Goal: Information Seeking & Learning: Check status

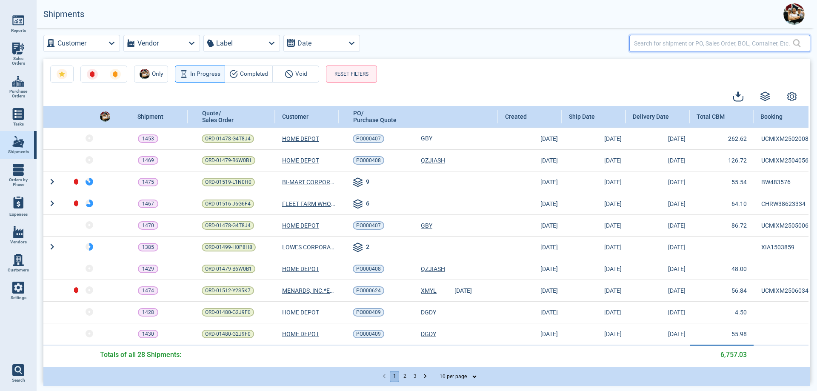
click at [662, 42] on input "text" at bounding box center [713, 43] width 159 height 12
paste input "ORD-01520-L8X8R4"
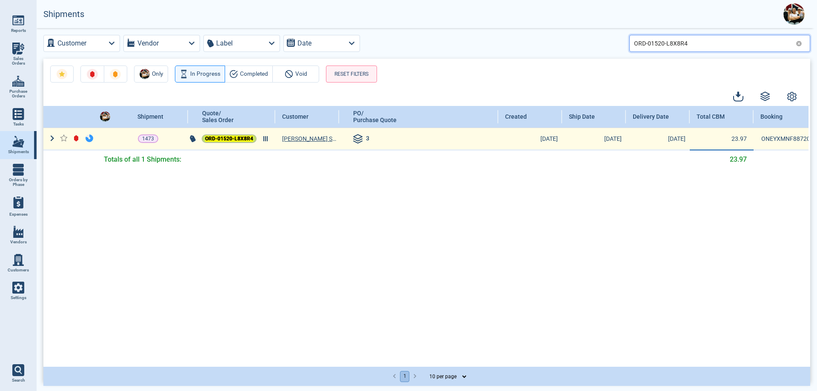
type input "ORD-01520-L8X8R4"
click at [241, 138] on mark "ORD-01520-L8X8R4" at bounding box center [229, 139] width 48 height 6
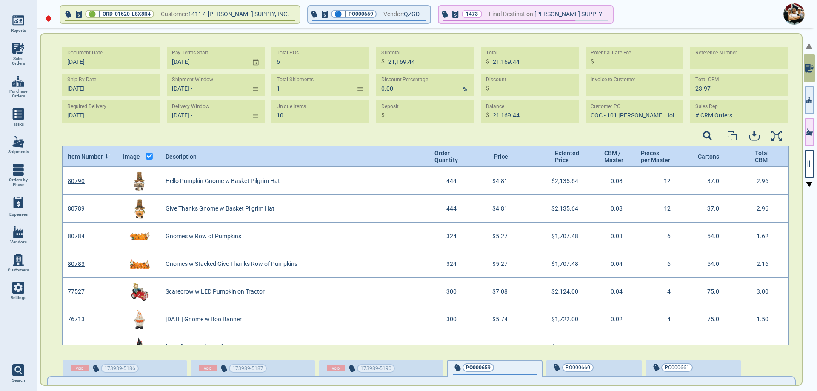
type input "[DATE] -"
click at [779, 104] on icon at bounding box center [779, 106] width 5 height 5
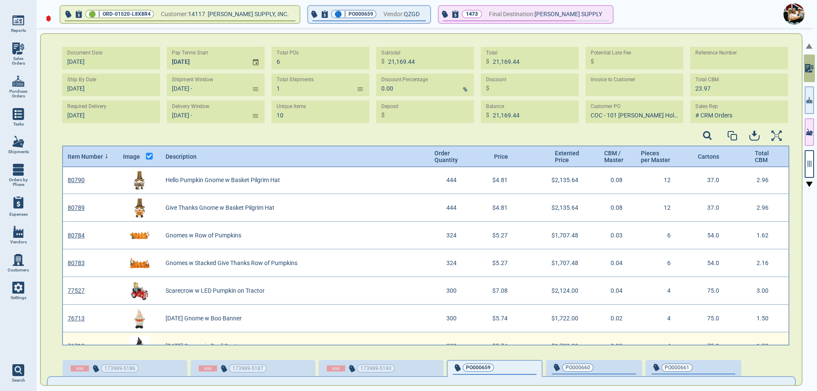
scroll to position [0, 0]
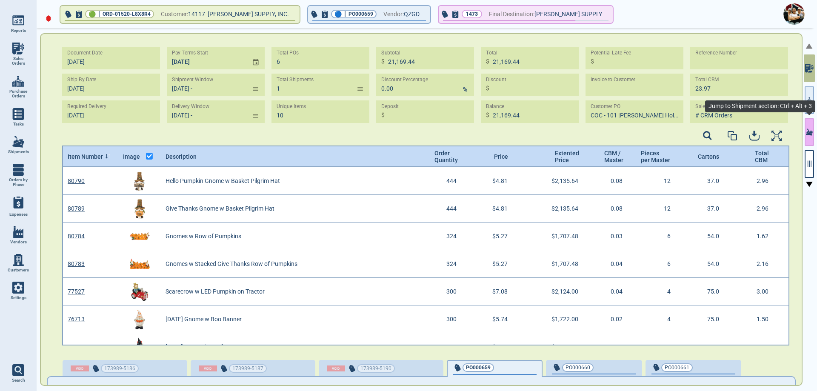
click at [809, 129] on icon "button" at bounding box center [809, 132] width 7 height 9
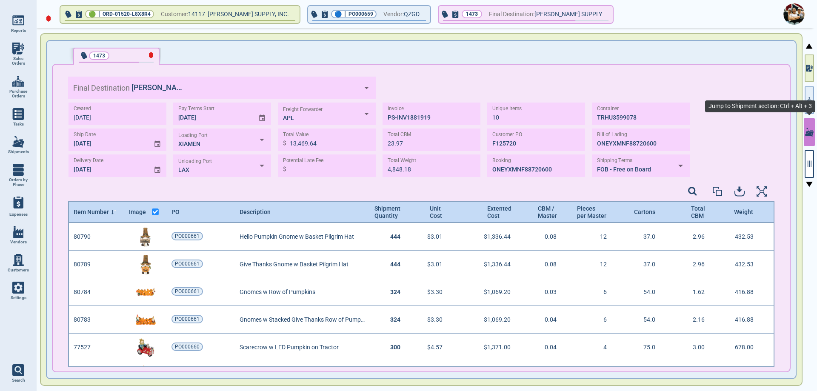
scroll to position [142, 704]
drag, startPoint x: 638, startPoint y: 120, endPoint x: 587, endPoint y: 120, distance: 51.5
click at [587, 120] on div "Created [DATE] Ship Date [DATE] Delivery Date [DATE] Pay Terms Start [DATE] Loa…" at bounding box center [379, 140] width 622 height 74
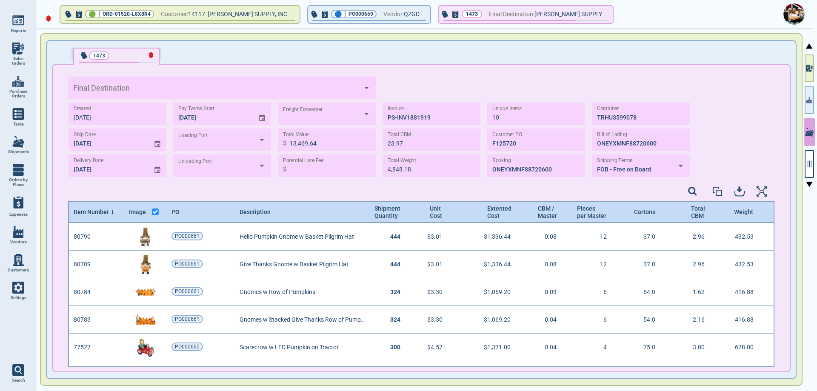
type input "[PERSON_NAME] SUPPLY"
type input "XIAMEN"
type input "LAX"
type input "APL"
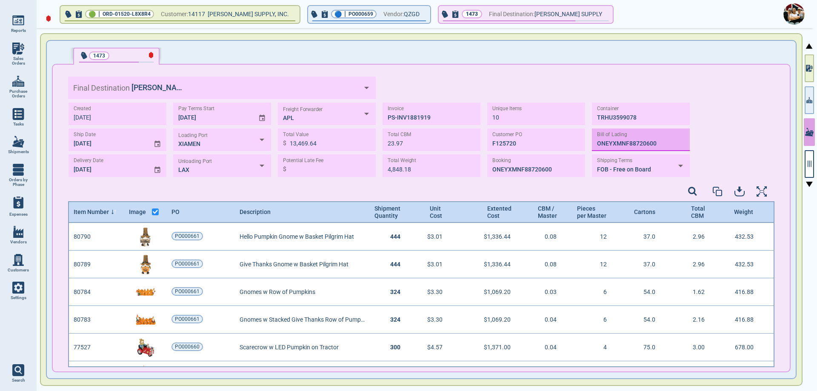
drag, startPoint x: 663, startPoint y: 145, endPoint x: 592, endPoint y: 143, distance: 70.7
click at [592, 143] on input "TEXT" at bounding box center [641, 140] width 98 height 23
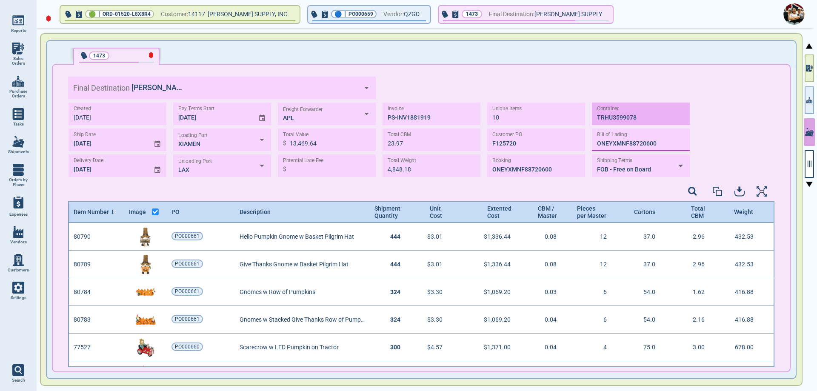
click at [654, 121] on input "TEXT" at bounding box center [641, 114] width 98 height 23
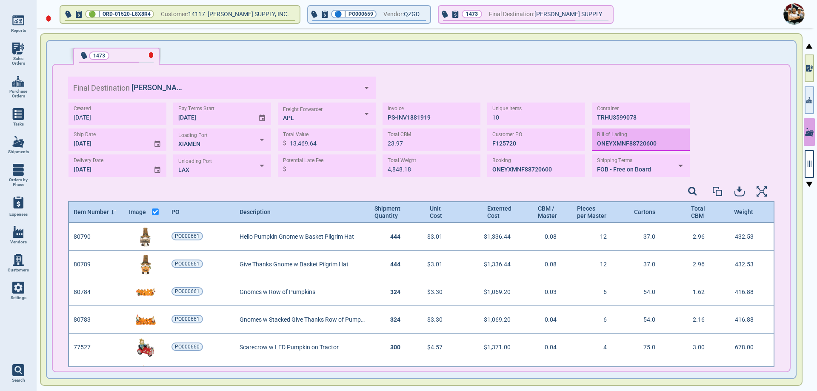
drag, startPoint x: 664, startPoint y: 143, endPoint x: 594, endPoint y: 145, distance: 70.2
click at [594, 145] on input "TEXT" at bounding box center [641, 140] width 98 height 23
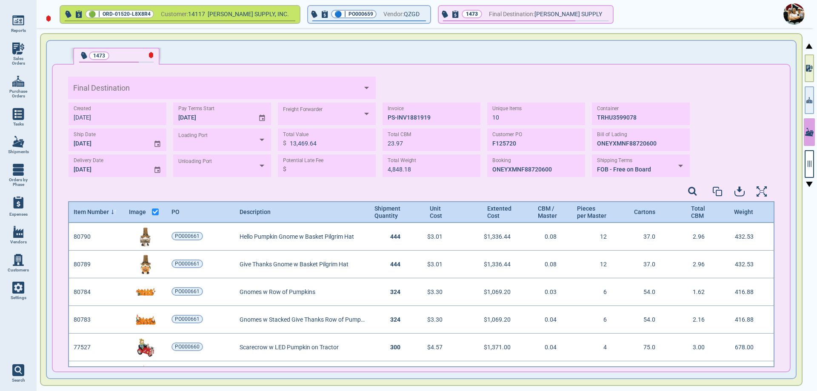
type input "[PERSON_NAME] SUPPLY"
type input "XIAMEN"
type input "LAX"
type input "APL"
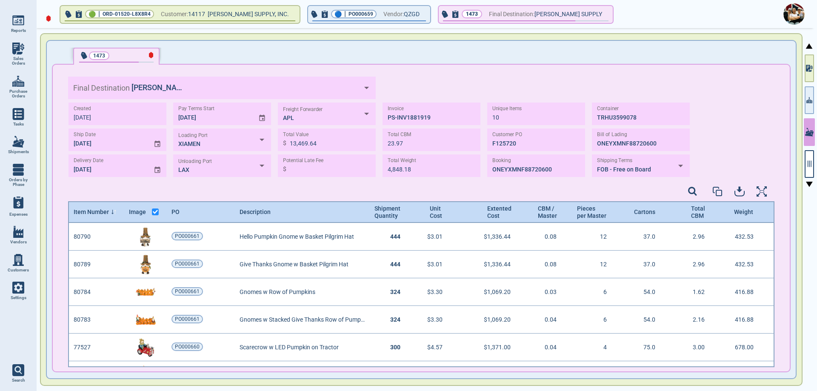
scroll to position [142, 704]
type input "[PERSON_NAME] SUPPLY"
type input "XIAMEN"
type input "LAX"
type input "APL"
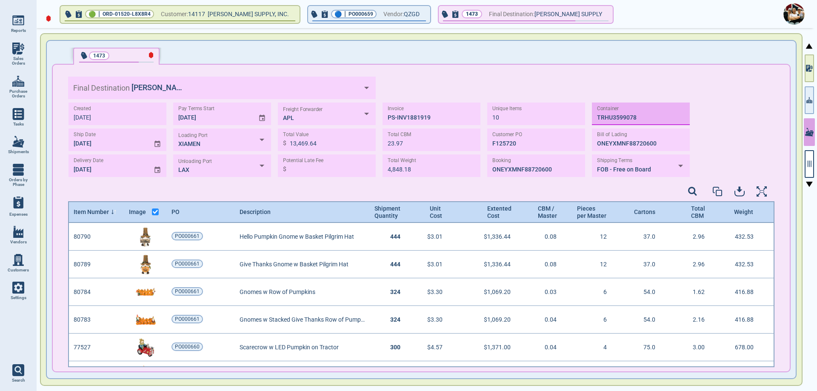
click at [644, 117] on input "TEXT" at bounding box center [641, 114] width 98 height 23
drag, startPoint x: 644, startPoint y: 117, endPoint x: 589, endPoint y: 118, distance: 55.8
click at [589, 118] on div "Created [DATE] Ship Date [DATE] Delivery Date [DATE] Pay Terms Start [DATE] Loa…" at bounding box center [379, 140] width 622 height 74
type input "[PERSON_NAME] SUPPLY"
type input "XIAMEN"
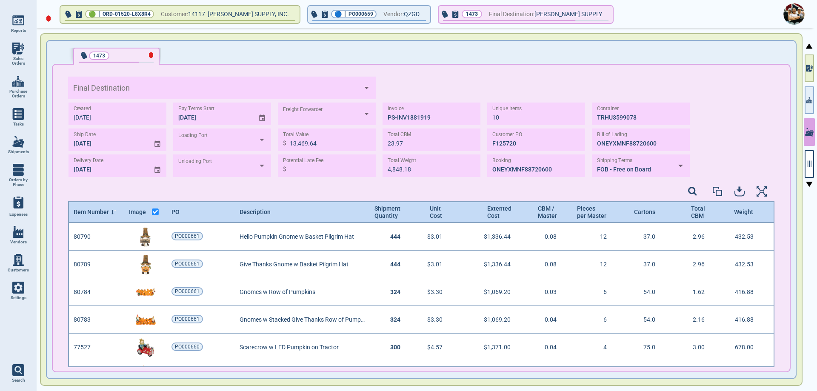
type input "LAX"
type input "APL"
type input "[PERSON_NAME] SUPPLY"
type input "XIAMEN"
type input "LAX"
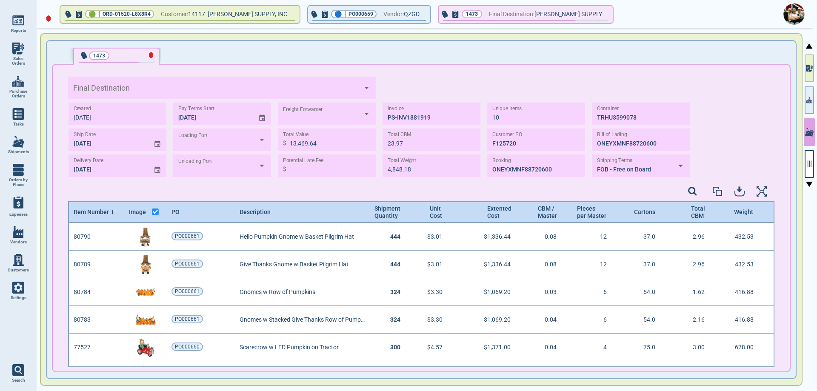
type input "APL"
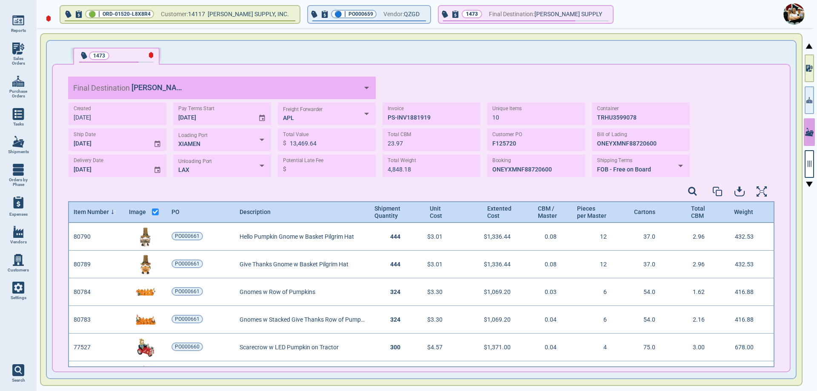
click at [368, 90] on icon "Open" at bounding box center [366, 87] width 11 height 11
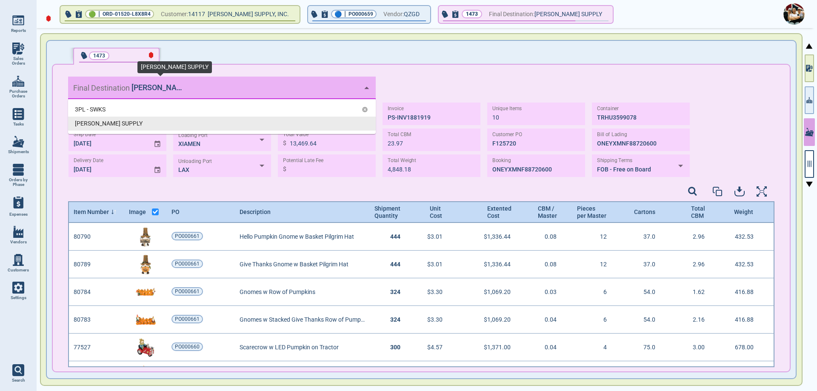
click at [368, 90] on icon "Close" at bounding box center [366, 87] width 11 height 11
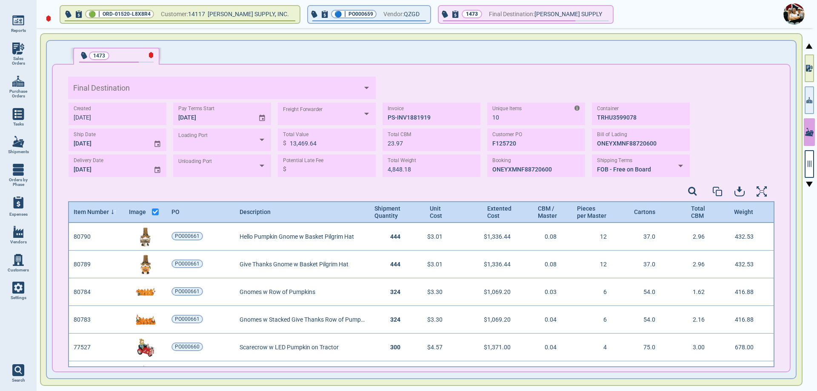
type input "[PERSON_NAME] SUPPLY"
type input "XIAMEN"
type input "LAX"
type input "APL"
click at [23, 143] on img at bounding box center [18, 142] width 12 height 12
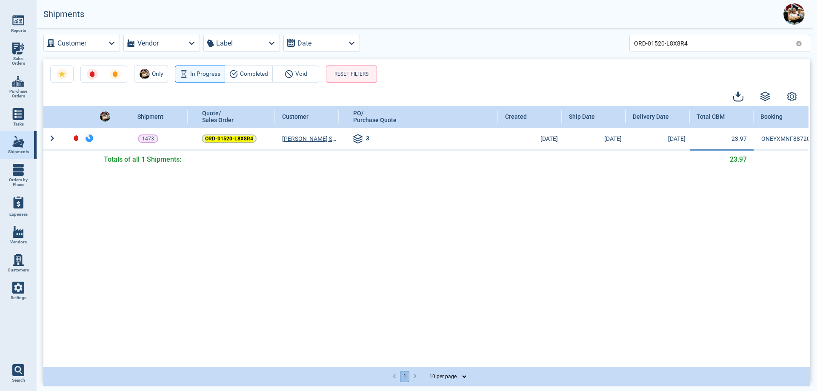
click at [799, 43] on icon at bounding box center [799, 43] width 6 height 6
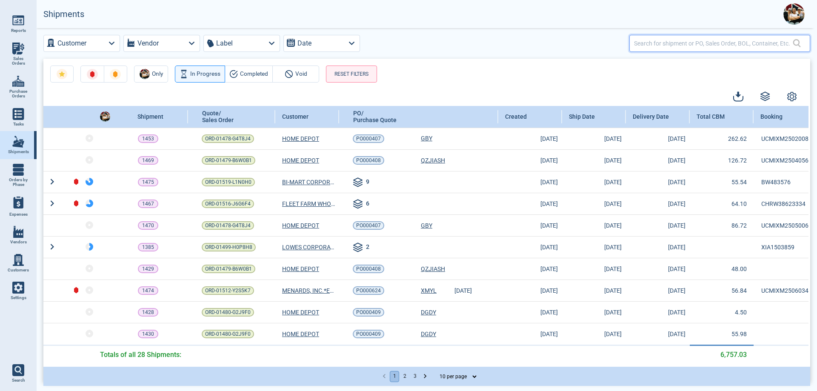
click at [661, 43] on input "text" at bounding box center [713, 43] width 159 height 12
paste input "ORD-01530-R4N1G4"
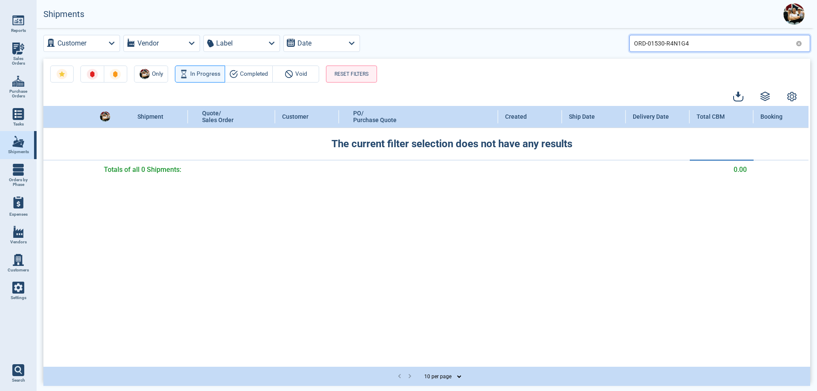
click at [704, 42] on input "ORD-01530-R4N1G4" at bounding box center [713, 43] width 158 height 12
type input "ORD-01530-R4N1G4"
click at [207, 72] on span "In Progress" at bounding box center [205, 74] width 30 height 10
click at [798, 44] on icon at bounding box center [799, 44] width 6 height 6
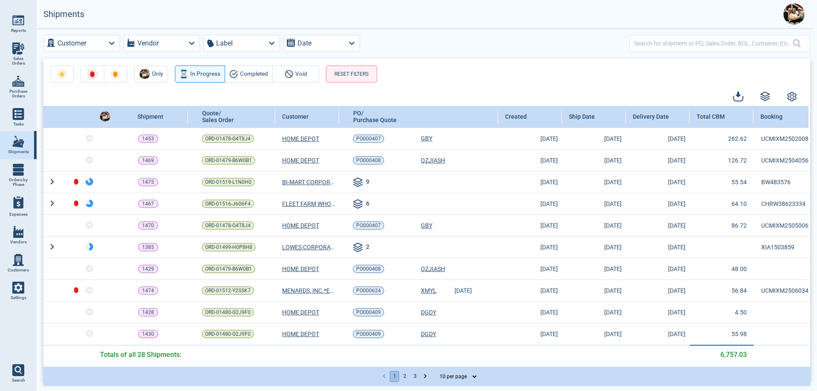
click at [630, 47] on div at bounding box center [719, 43] width 181 height 17
click at [645, 43] on input "text" at bounding box center [713, 43] width 159 height 12
paste input "ORD-01533-B4Y5R7"
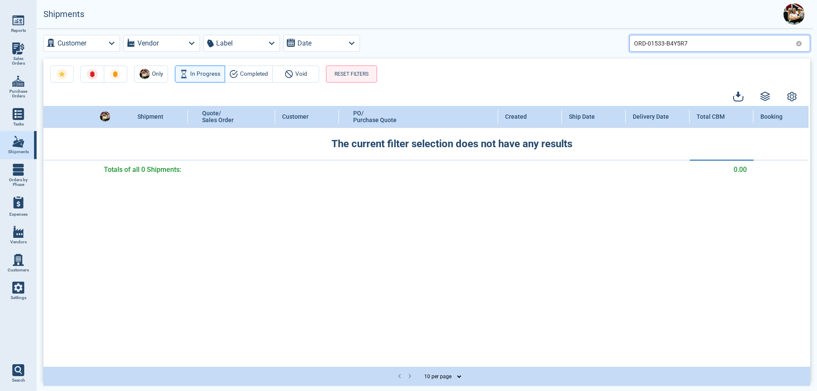
click at [709, 46] on input "ORD-01533-B4Y5R7" at bounding box center [713, 43] width 158 height 12
type input "ORD-01533-B4Y5R7"
click at [803, 44] on div "ORD-01533-B4Y5R7" at bounding box center [719, 43] width 181 height 17
click at [799, 42] on icon at bounding box center [799, 44] width 6 height 6
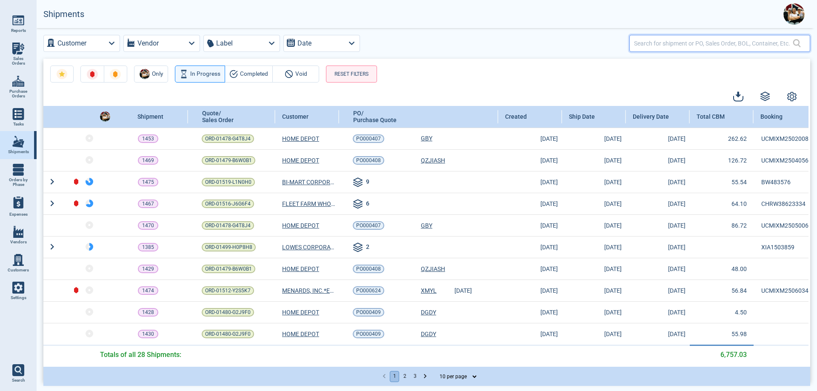
click at [668, 46] on input "text" at bounding box center [713, 43] width 159 height 12
type input "908"
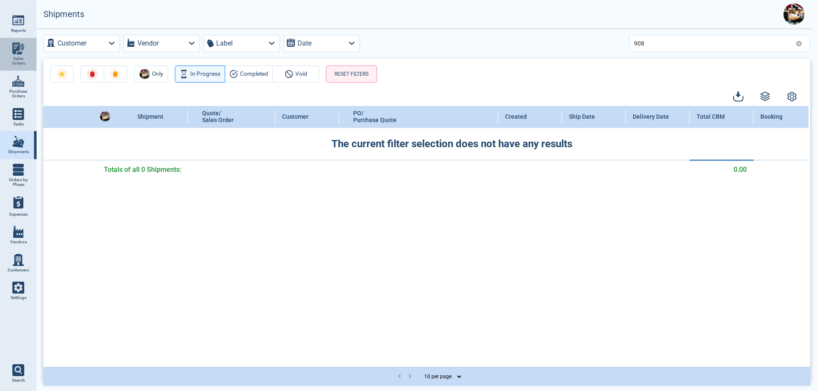
click at [19, 50] on img at bounding box center [18, 49] width 12 height 12
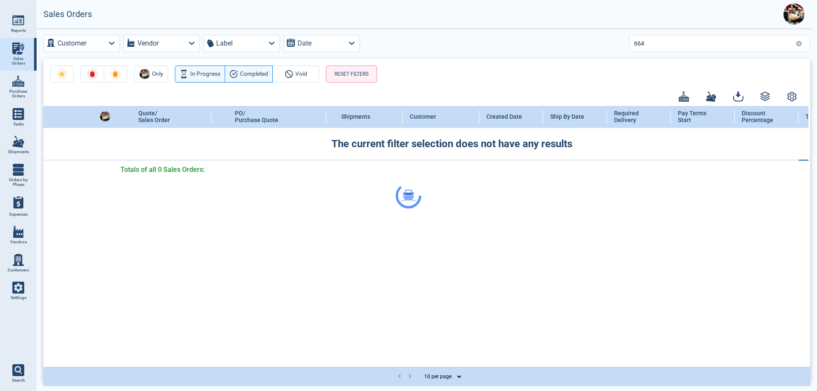
click at [800, 45] on div at bounding box center [408, 195] width 817 height 391
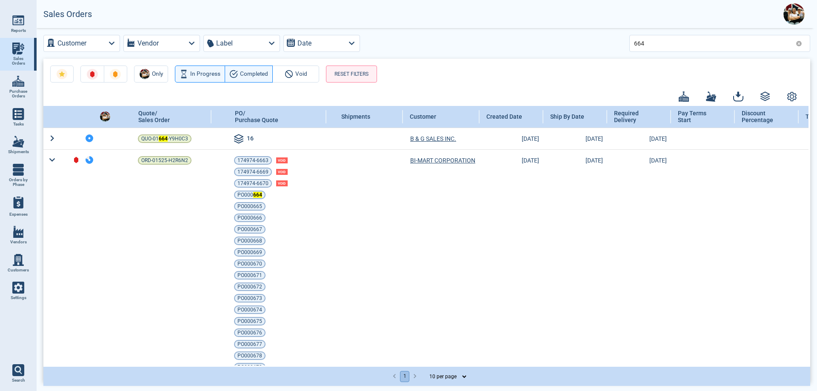
click at [798, 43] on icon at bounding box center [799, 44] width 6 height 6
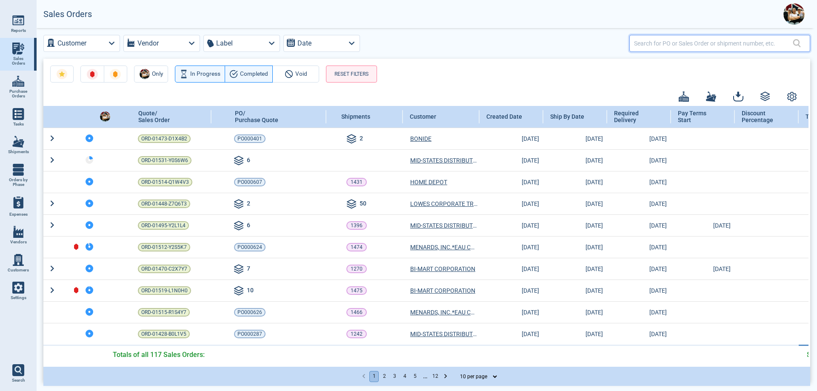
click at [664, 43] on input "text" at bounding box center [713, 43] width 159 height 12
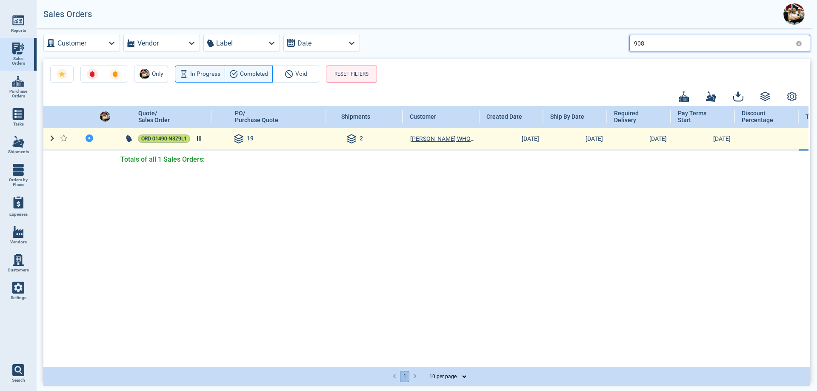
type input "908"
click at [168, 139] on span "ORD-01490-N3Z9L1" at bounding box center [164, 138] width 46 height 9
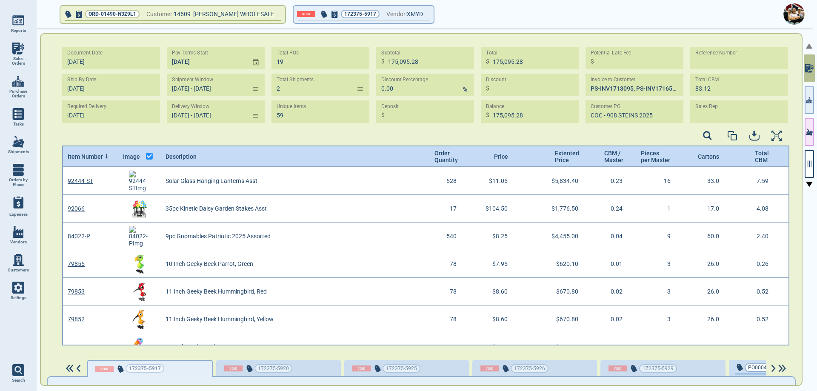
type input "[DATE] - [DATE]"
click at [16, 54] on link "Sales Orders" at bounding box center [18, 54] width 37 height 33
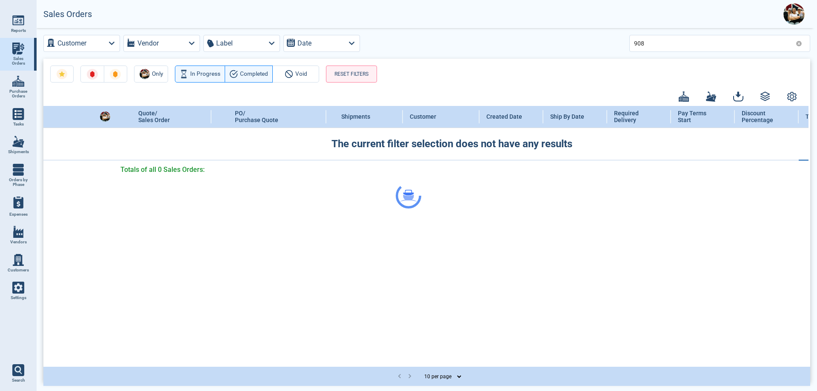
click at [798, 43] on div at bounding box center [408, 195] width 817 height 391
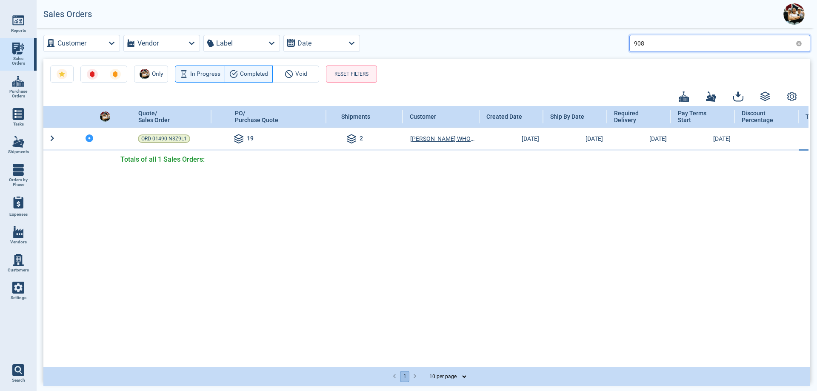
drag, startPoint x: 661, startPoint y: 42, endPoint x: 619, endPoint y: 42, distance: 42.1
click at [619, 42] on div "Customer Vendor Label Date 908" at bounding box center [426, 43] width 767 height 17
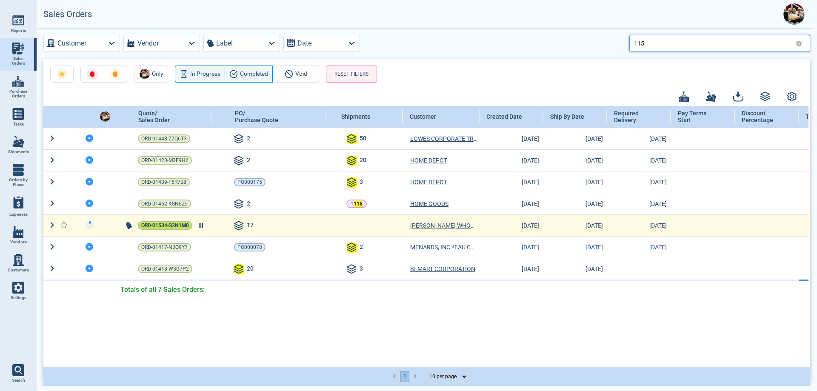
type input "115"
click at [166, 225] on span "ORD-01534-G3N1M0" at bounding box center [165, 225] width 48 height 9
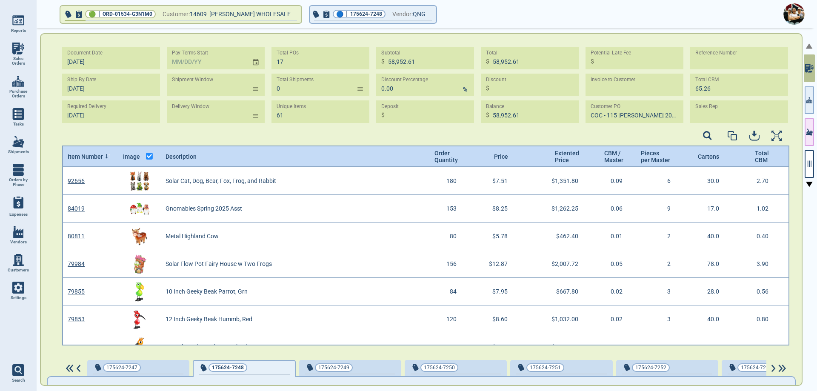
scroll to position [3, 3]
click at [809, 131] on icon "button" at bounding box center [809, 132] width 7 height 9
drag, startPoint x: 812, startPoint y: 168, endPoint x: 493, endPoint y: 137, distance: 320.2
click at [812, 167] on button "button" at bounding box center [809, 164] width 9 height 28
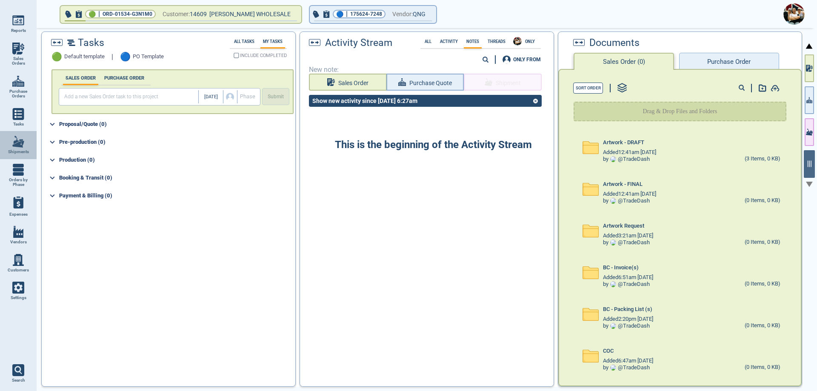
click at [12, 146] on link "Shipments" at bounding box center [18, 145] width 37 height 28
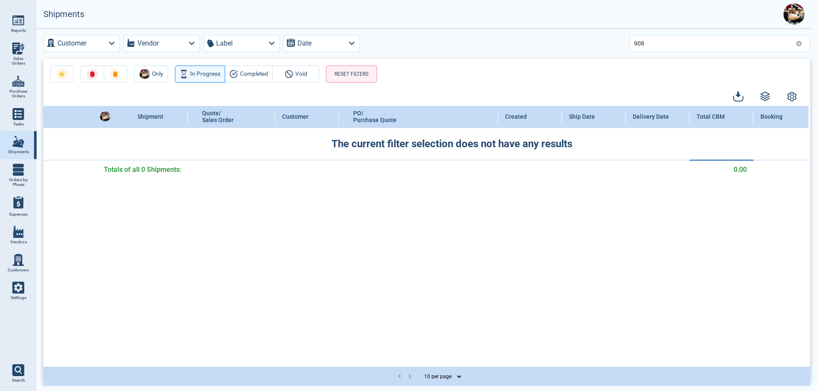
click at [800, 43] on icon at bounding box center [799, 44] width 6 height 6
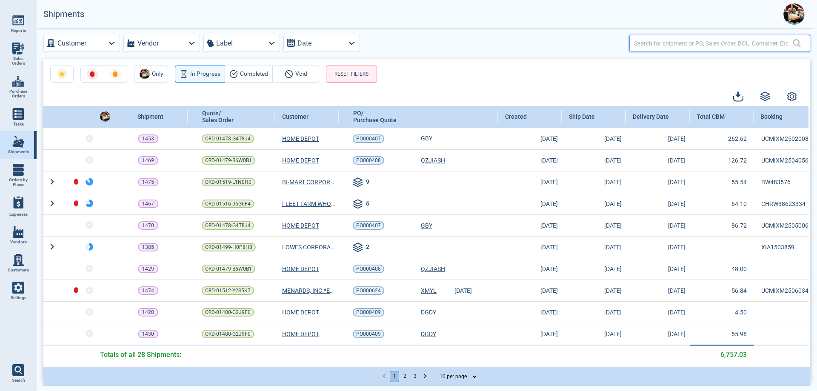
click at [648, 44] on input "text" at bounding box center [713, 43] width 159 height 12
paste input "ORD-01524-D4T4N2"
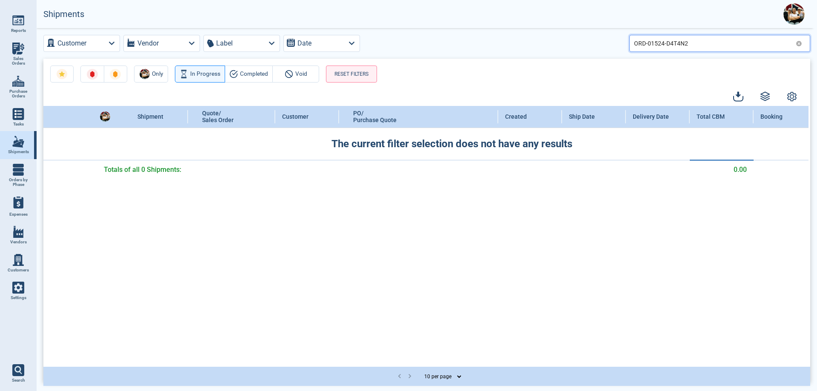
type input "ORD-01524-D4T4N2"
click at [17, 50] on img at bounding box center [18, 49] width 12 height 12
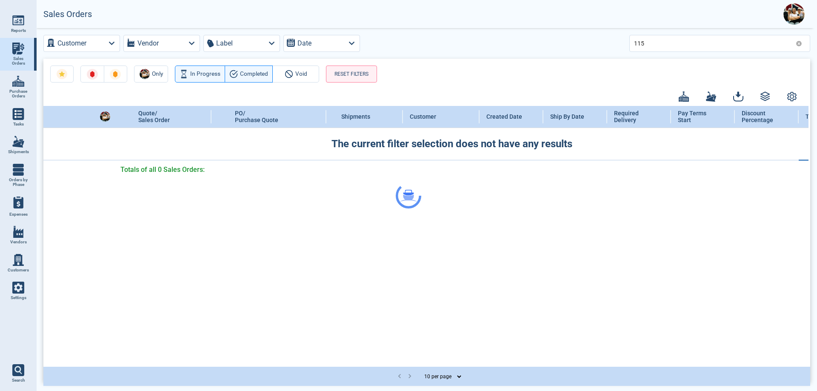
click at [800, 41] on div at bounding box center [408, 195] width 817 height 391
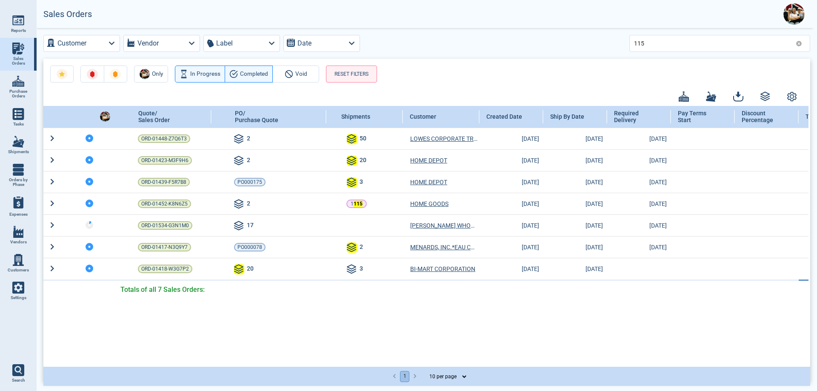
click at [798, 43] on icon at bounding box center [799, 43] width 6 height 6
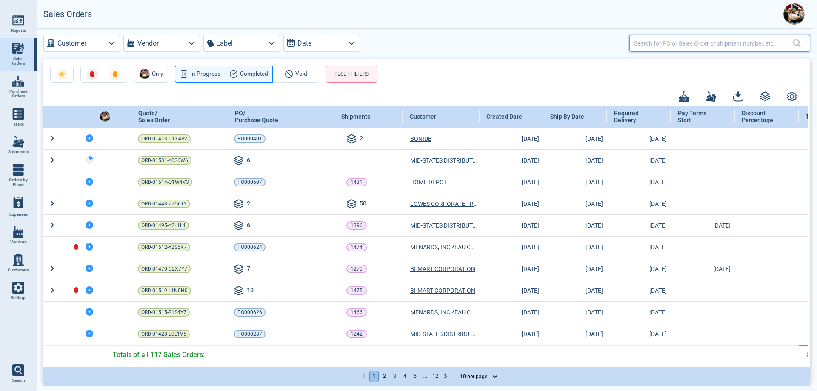
click at [664, 48] on input "text" at bounding box center [713, 43] width 159 height 12
type input "108"
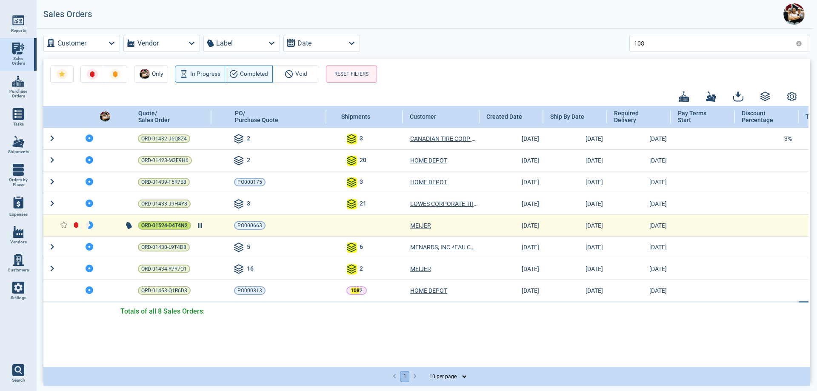
click at [171, 224] on span "ORD-01524-D4T4N2" at bounding box center [164, 225] width 46 height 9
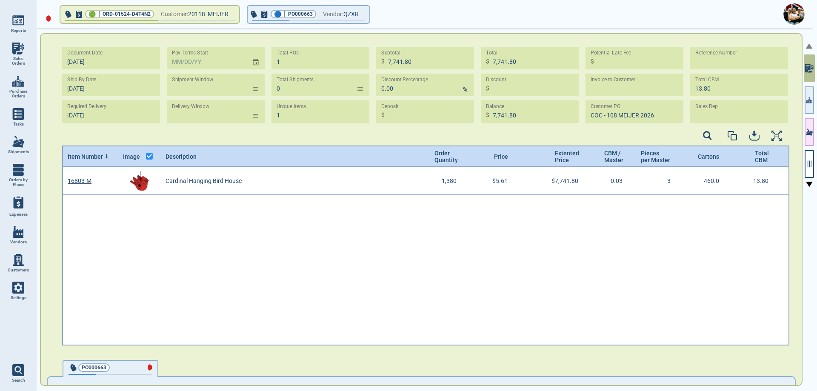
scroll to position [176, 725]
click at [580, 117] on div "Document Date [DATE] Ship By Date [DATE] Required Delivery [DATE] Pay Terms Sta…" at bounding box center [425, 87] width 727 height 81
click at [20, 52] on img at bounding box center [18, 49] width 12 height 12
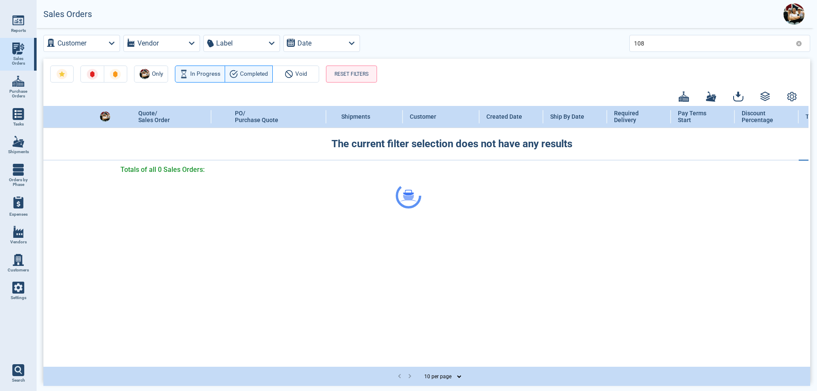
click at [798, 44] on div at bounding box center [408, 195] width 817 height 391
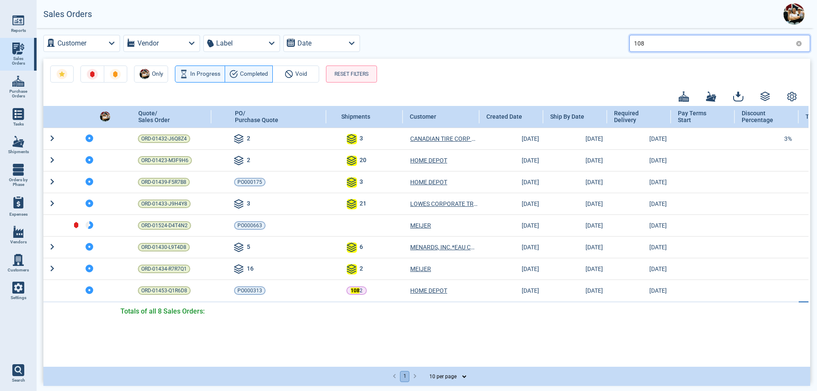
drag, startPoint x: 655, startPoint y: 43, endPoint x: 603, endPoint y: 44, distance: 52.0
click at [603, 44] on div "Customer Vendor Label Date 108" at bounding box center [426, 43] width 767 height 17
paste input "ORD-01521-D8W4J5"
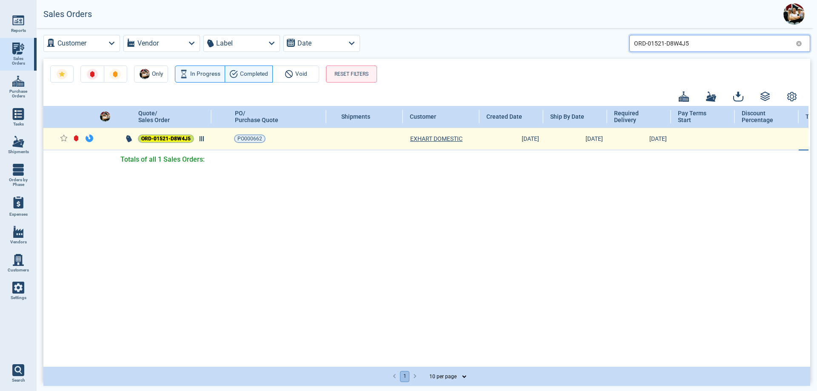
type input "ORD-01521-D8W4J5"
click at [186, 140] on mark "ORD-01521-D8W4J5" at bounding box center [165, 139] width 49 height 6
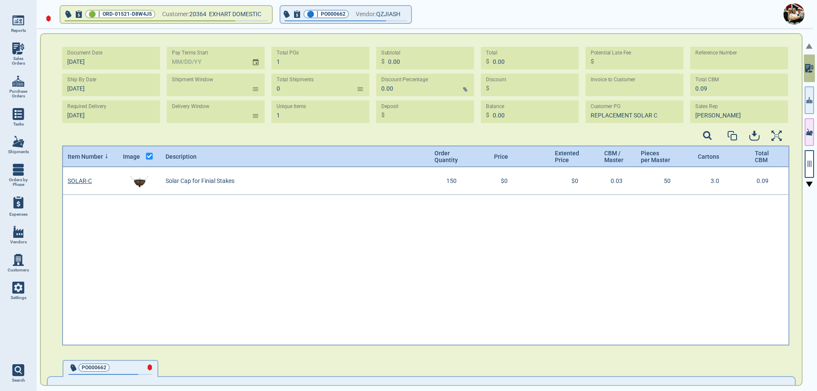
scroll to position [176, 725]
click at [812, 164] on icon "button" at bounding box center [810, 164] width 8 height 8
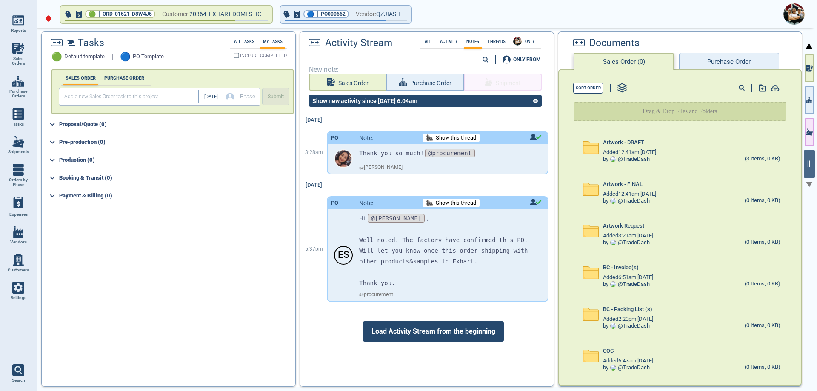
click at [23, 53] on img at bounding box center [18, 49] width 12 height 12
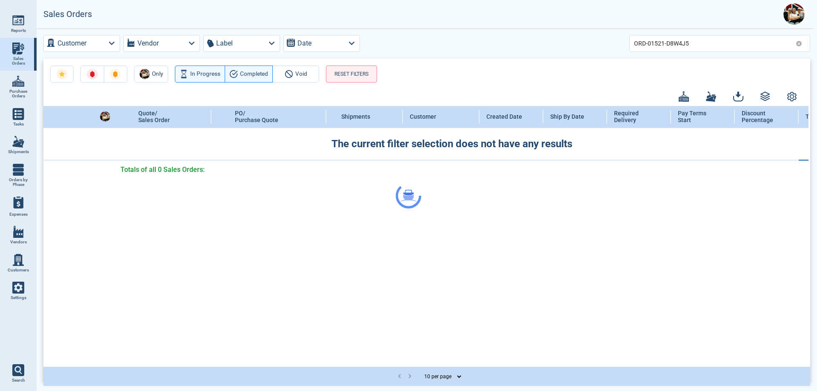
click at [800, 44] on div at bounding box center [408, 195] width 817 height 391
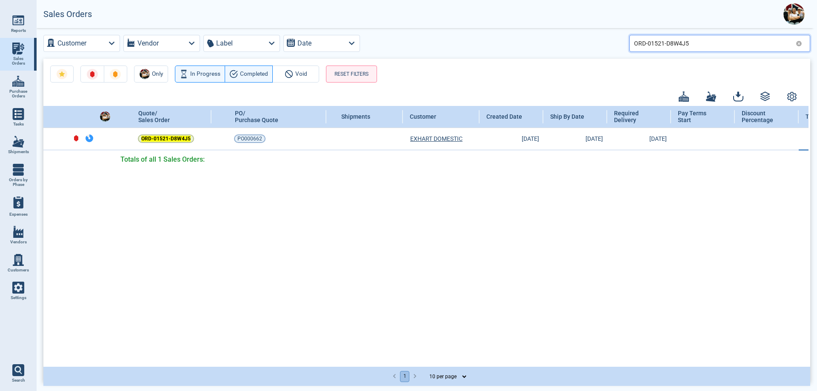
click at [701, 42] on input "ORD-01521-D8W4J5" at bounding box center [713, 43] width 158 height 12
drag, startPoint x: 701, startPoint y: 42, endPoint x: 615, endPoint y: 44, distance: 86.4
click at [615, 44] on div "Customer Vendor Label Date ORD-01521-D8W4J5" at bounding box center [426, 43] width 767 height 17
type input "102"
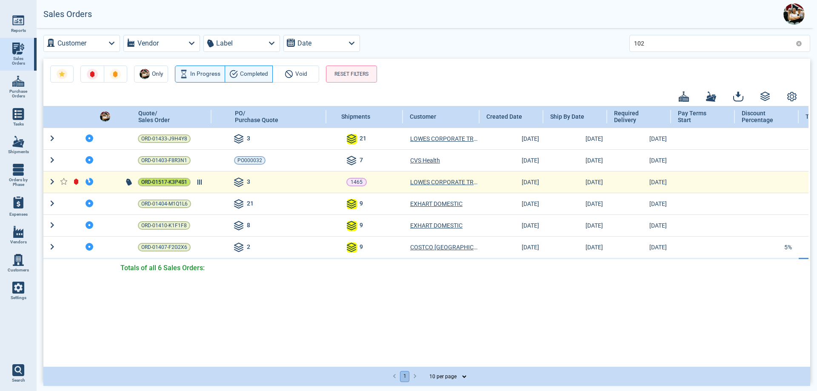
click at [165, 185] on span "ORD-01517-K3P4S1" at bounding box center [164, 182] width 46 height 9
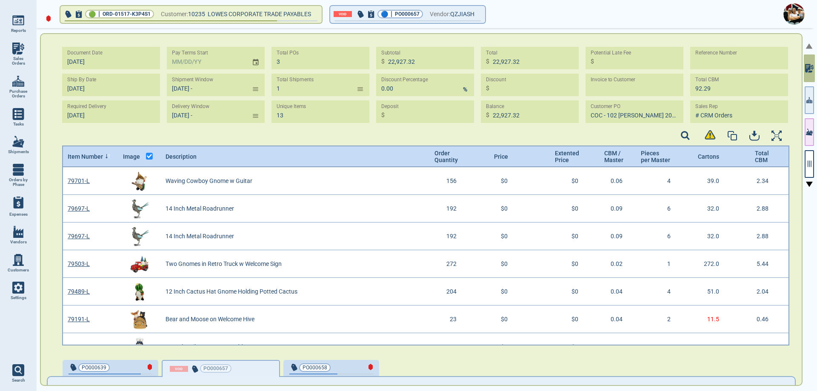
type input "[DATE] -"
click at [17, 144] on img at bounding box center [18, 142] width 12 height 12
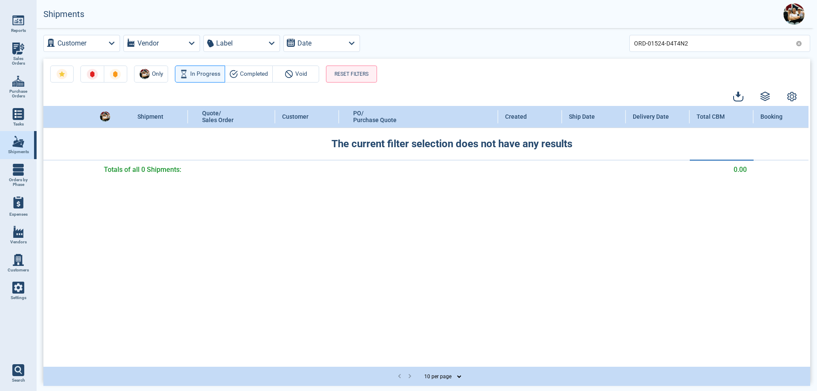
click at [796, 43] on icon at bounding box center [799, 43] width 6 height 6
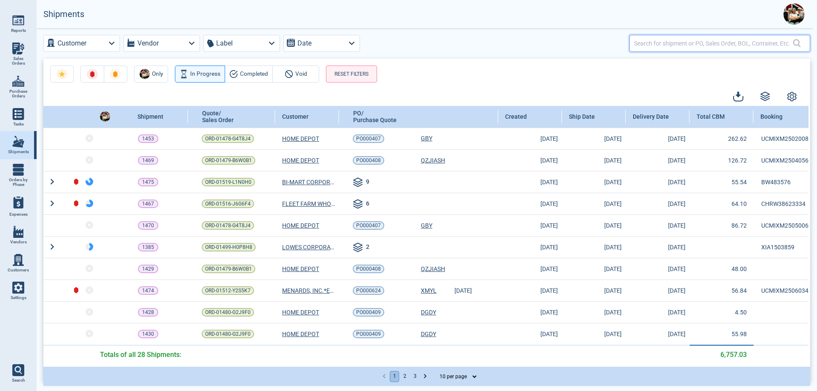
click at [659, 45] on input "text" at bounding box center [713, 43] width 159 height 12
paste input "ORD-01517-K3P4S1"
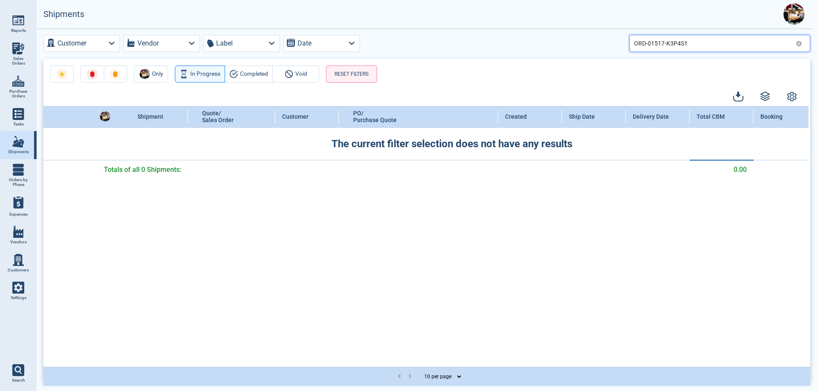
type input "ORD-01517-K3P4S1"
click at [18, 87] on link "Purchase Orders" at bounding box center [18, 87] width 37 height 33
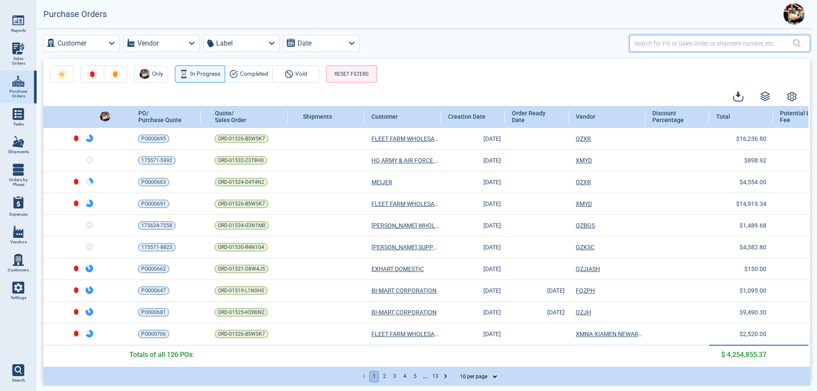
click at [679, 42] on input "text" at bounding box center [713, 43] width 159 height 12
paste input "ORD-01517-K3P4S1"
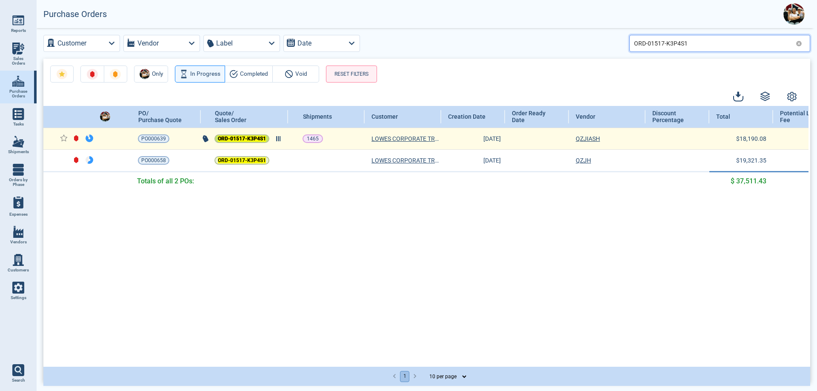
type input "ORD-01517-K3P4S1"
click at [232, 139] on mark "ORD-01517-K3P4S1" at bounding box center [242, 139] width 48 height 6
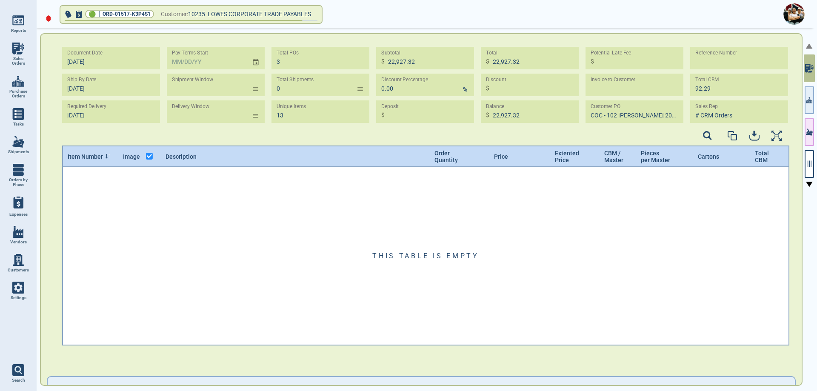
type input "1"
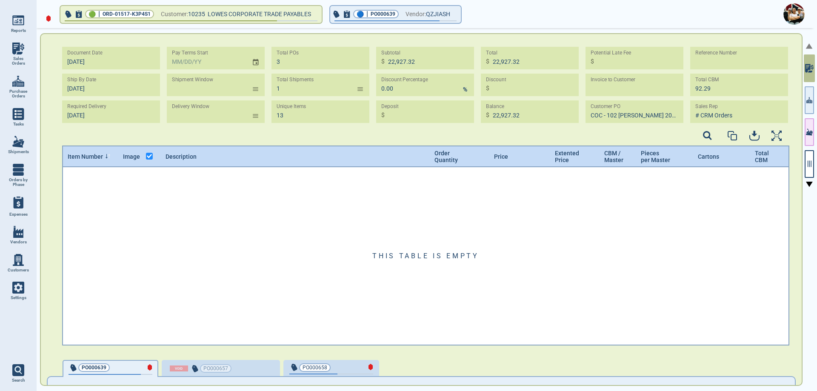
type input "[DATE] -"
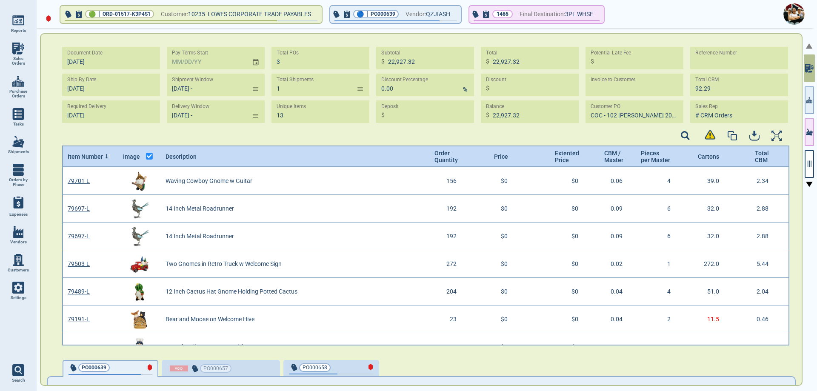
scroll to position [176, 725]
click at [809, 135] on icon "button" at bounding box center [809, 132] width 7 height 7
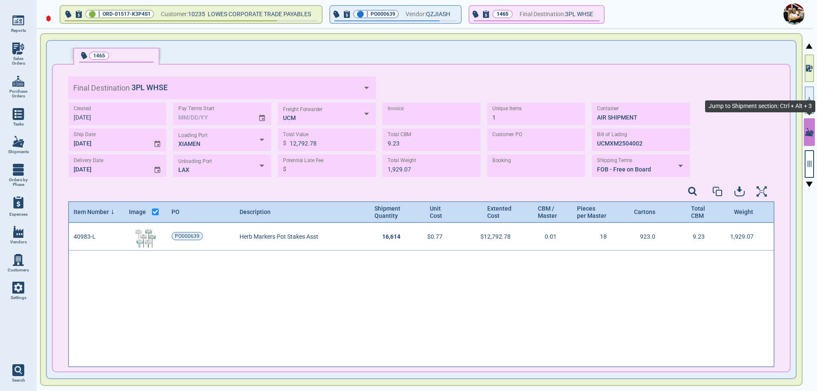
scroll to position [142, 704]
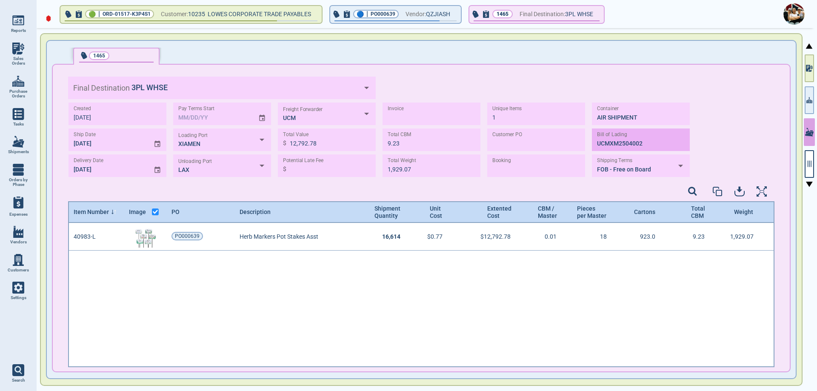
click at [646, 143] on input "TEXT" at bounding box center [641, 140] width 98 height 23
drag, startPoint x: 649, startPoint y: 144, endPoint x: 587, endPoint y: 145, distance: 61.7
click at [587, 145] on div "Created [DATE] Ship Date [DATE] Delivery Date [DATE] Pay Terms Start Loading Po…" at bounding box center [379, 140] width 622 height 74
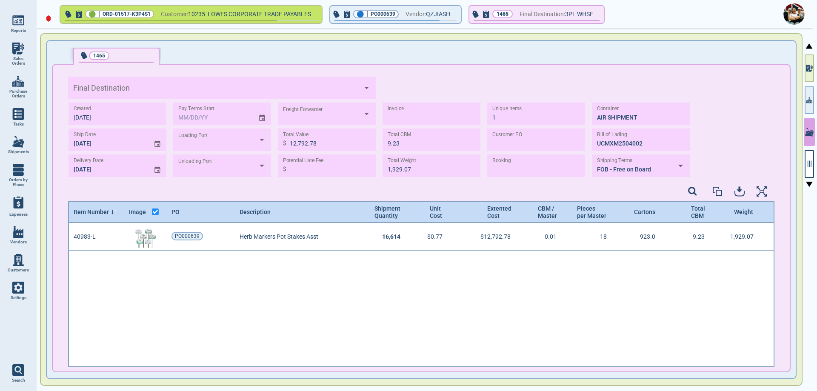
type input "3PL WHSE"
type input "XIAMEN"
type input "LAX"
type input "UCM"
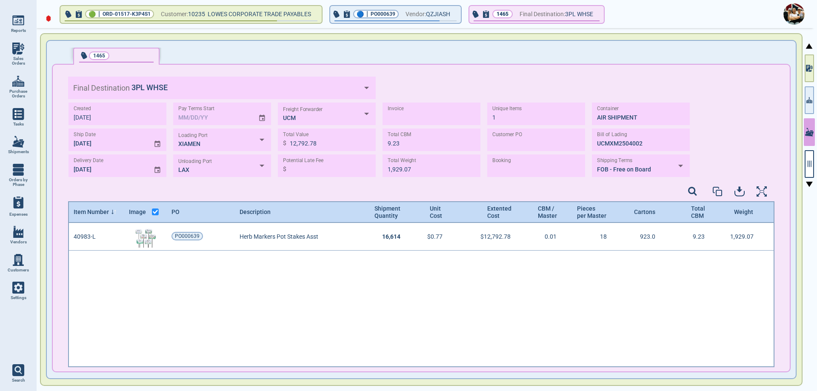
click at [20, 48] on img at bounding box center [18, 49] width 12 height 12
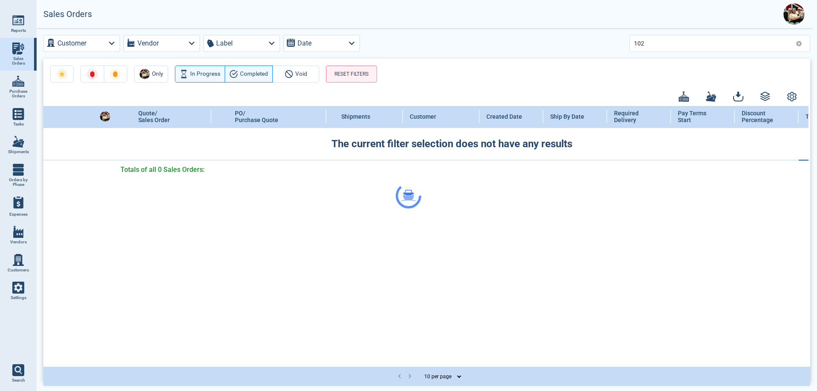
click at [799, 43] on div at bounding box center [408, 195] width 817 height 391
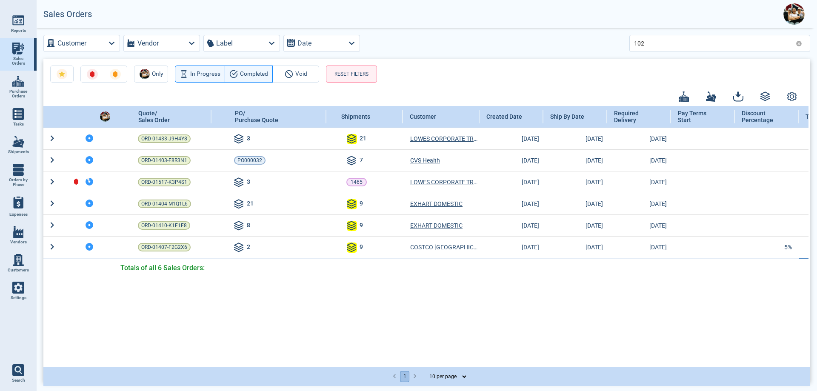
click at [799, 43] on icon at bounding box center [799, 43] width 6 height 6
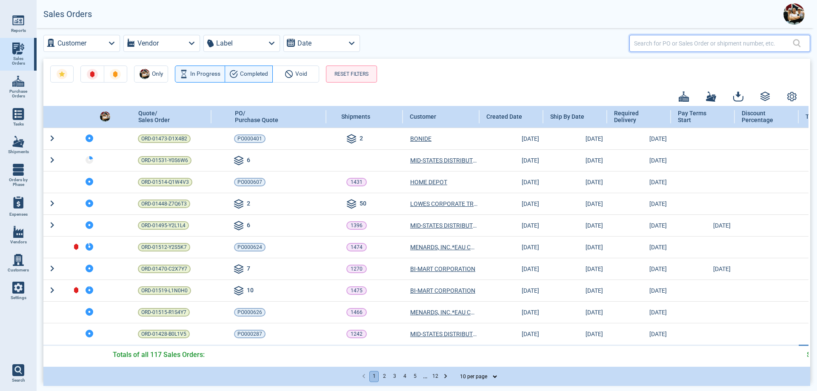
click at [666, 44] on input "text" at bounding box center [713, 43] width 159 height 12
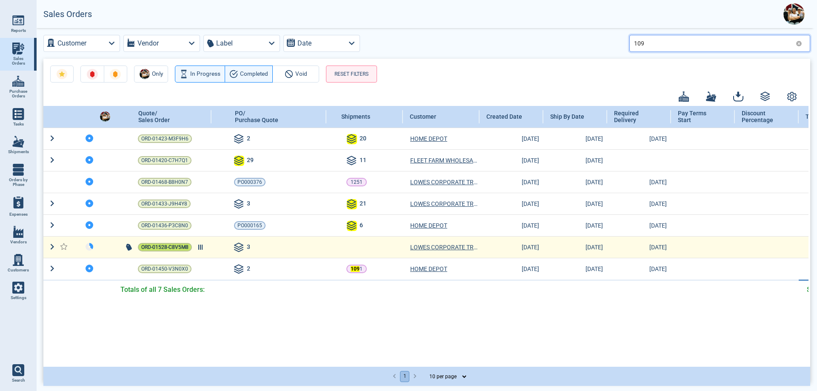
type input "109"
click at [170, 249] on span "ORD-01528-C8V5M8" at bounding box center [164, 247] width 47 height 9
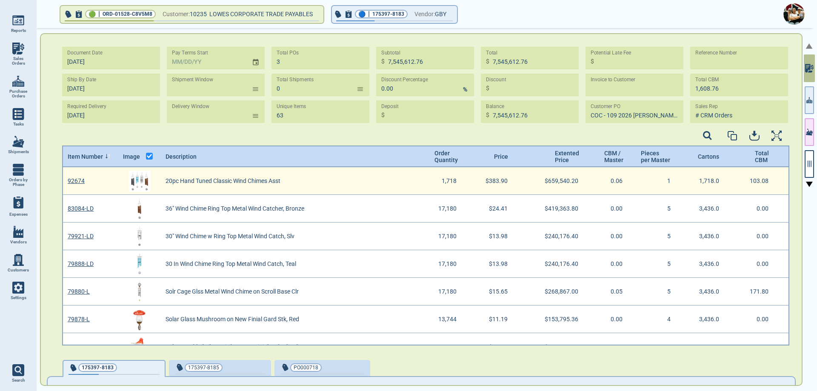
scroll to position [3, 3]
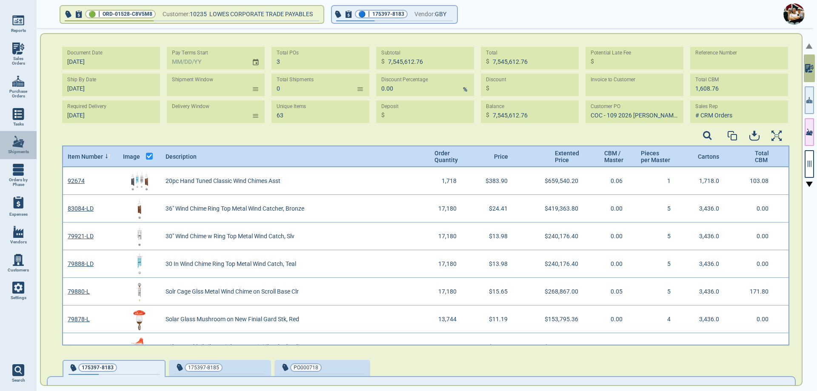
click at [23, 146] on img at bounding box center [18, 142] width 12 height 12
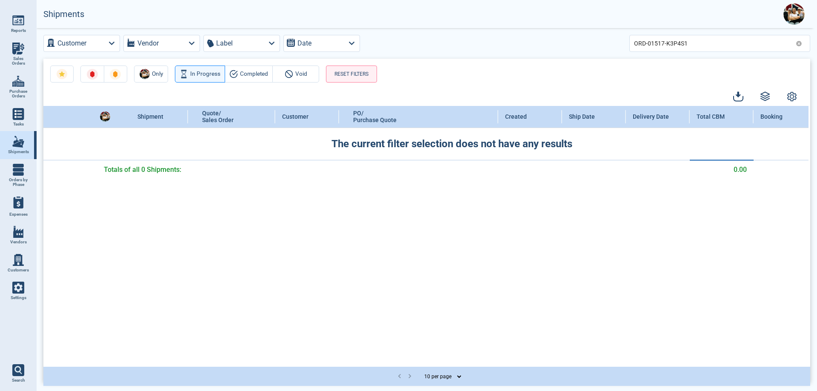
click at [800, 44] on icon at bounding box center [799, 43] width 6 height 6
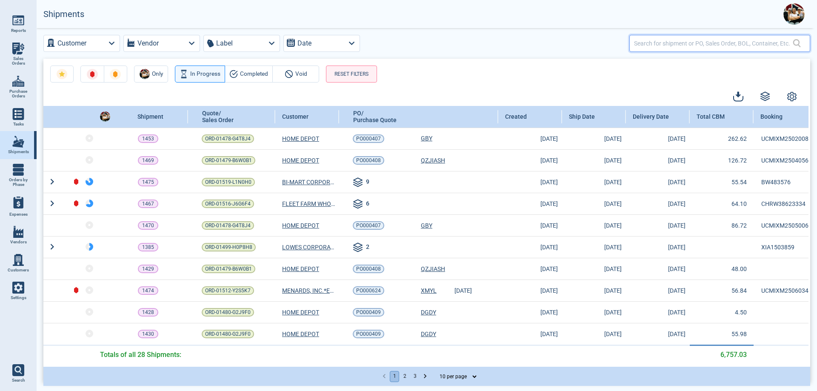
click at [655, 43] on input "text" at bounding box center [713, 43] width 159 height 12
paste input "ORD-01528-C8V5M8"
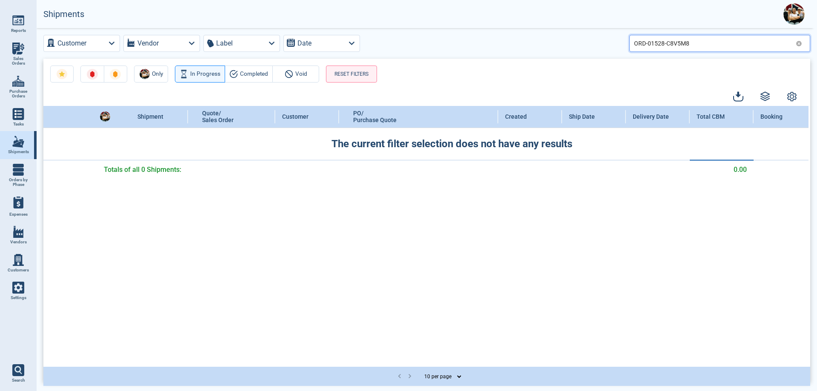
type input "ORD-01528-C8V5M8"
click at [21, 52] on img at bounding box center [18, 49] width 12 height 12
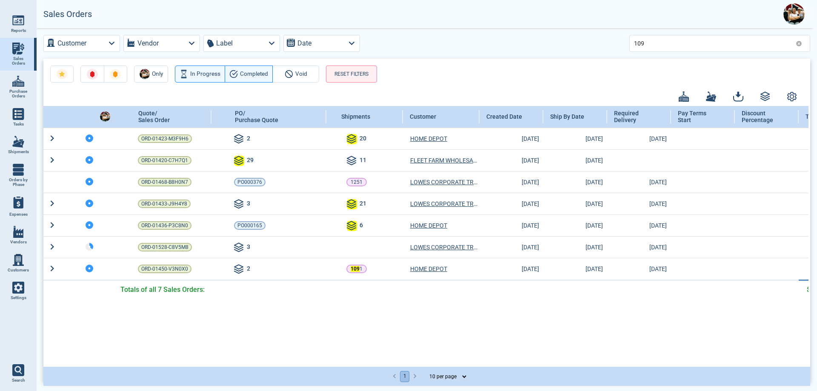
click at [16, 87] on img at bounding box center [18, 81] width 12 height 12
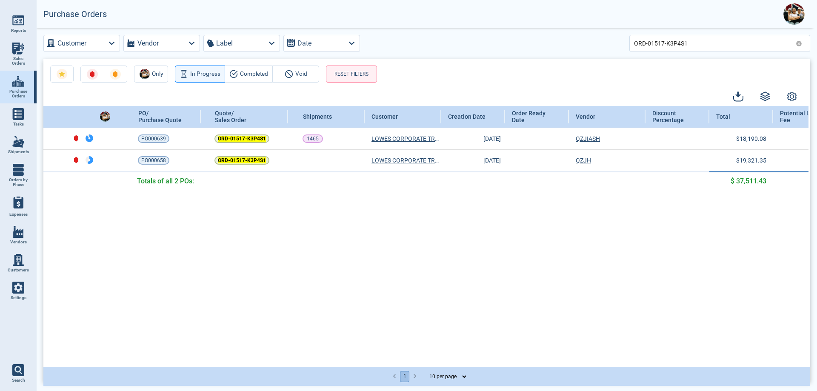
click at [801, 45] on icon at bounding box center [799, 44] width 6 height 6
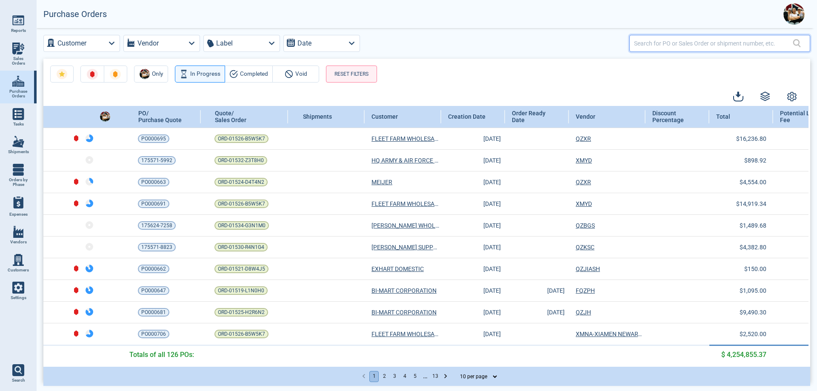
click at [687, 43] on input "text" at bounding box center [713, 43] width 159 height 12
paste input "ORD-01528-C8V5M8"
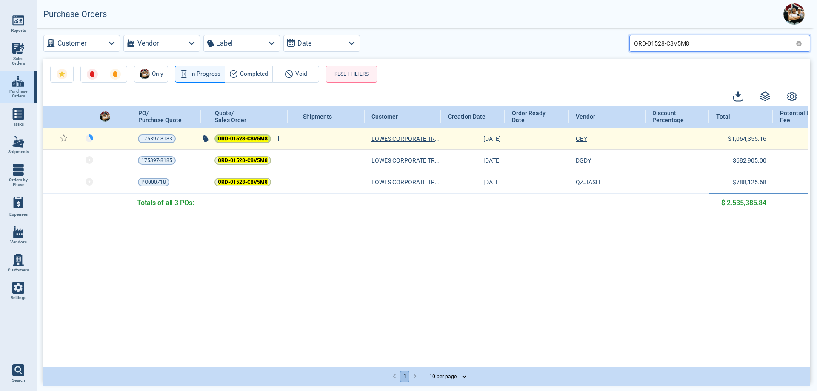
type input "ORD-01528-C8V5M8"
click at [232, 139] on mark "ORD-01528-C8V5M8" at bounding box center [243, 139] width 50 height 6
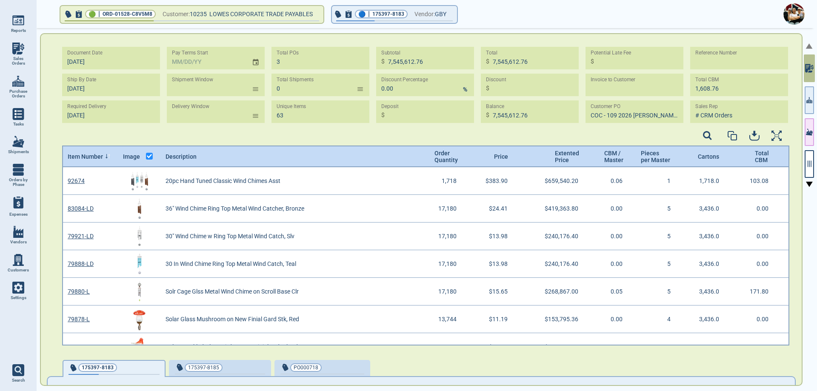
scroll to position [176, 725]
click at [817, 138] on div "🟢 | ORD-01528-C8V5M8 Customer: 10235 LOWES CORPORATE TRADE PAYABLES 🔵 | 175397-…" at bounding box center [427, 209] width 781 height 363
click at [812, 156] on button "button" at bounding box center [809, 164] width 9 height 28
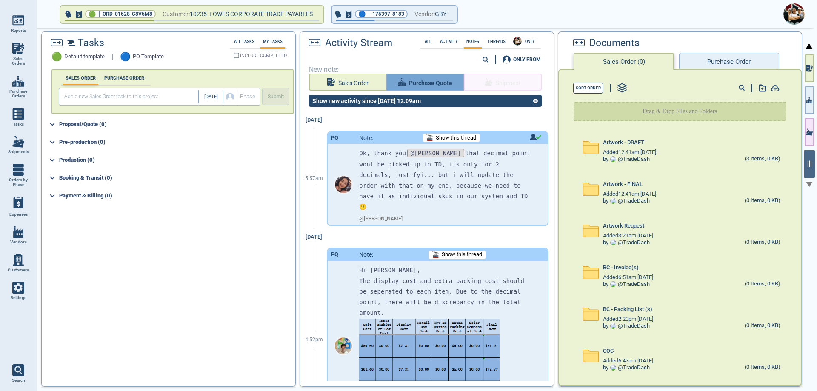
click at [434, 83] on span "Purchase Quote" at bounding box center [430, 83] width 43 height 11
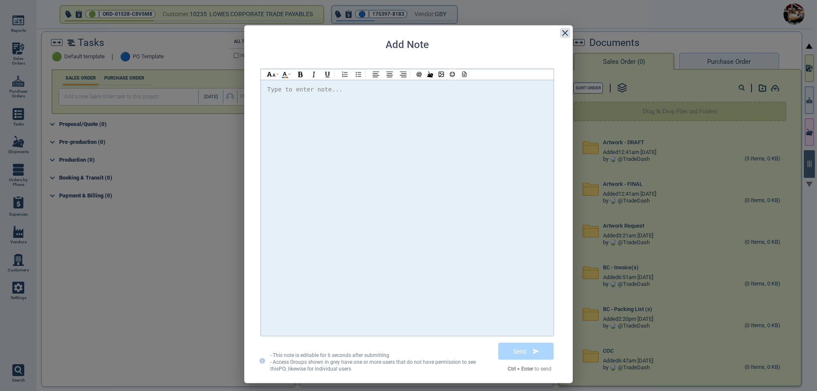
click at [569, 31] on icon at bounding box center [565, 33] width 10 height 10
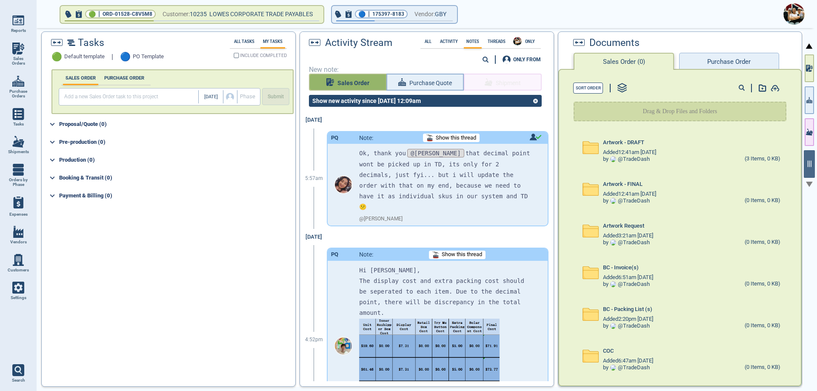
click at [342, 80] on span "Sales Order" at bounding box center [353, 83] width 32 height 11
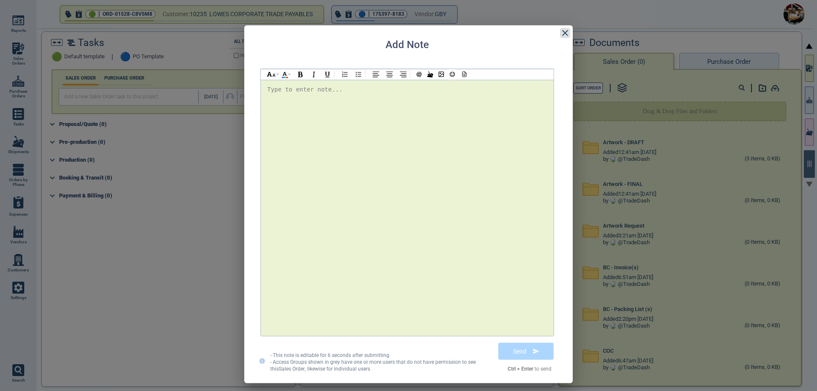
click at [566, 34] on icon at bounding box center [565, 33] width 6 height 6
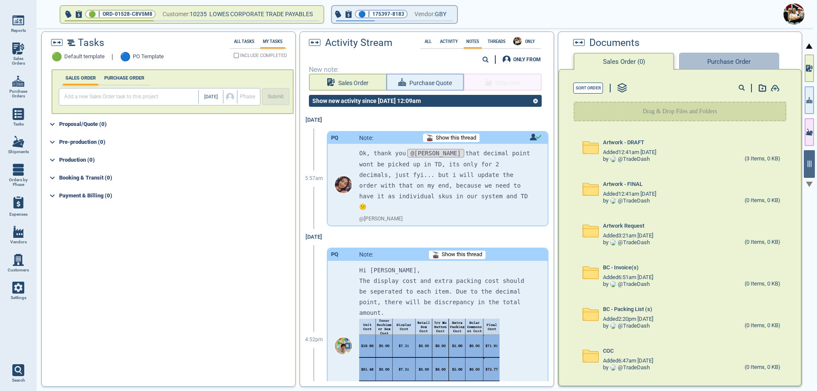
click at [725, 62] on button "Purchase Order" at bounding box center [729, 61] width 100 height 17
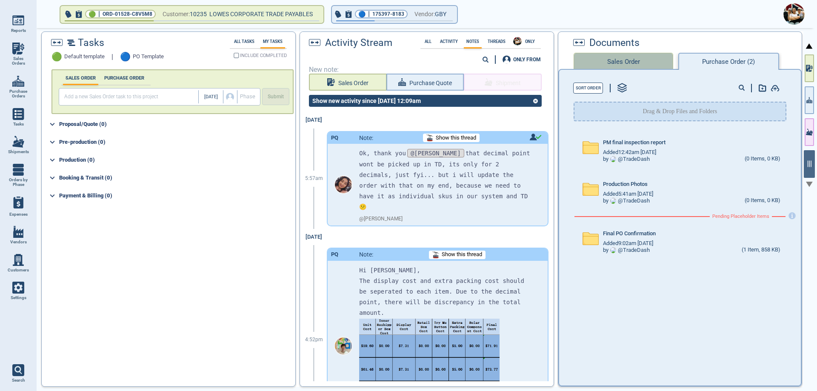
click at [642, 61] on button "Sales Order" at bounding box center [624, 61] width 100 height 17
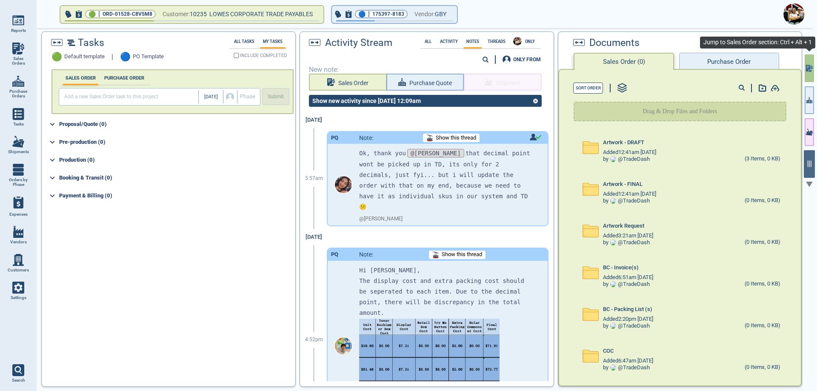
click at [811, 76] on button "button" at bounding box center [809, 68] width 9 height 28
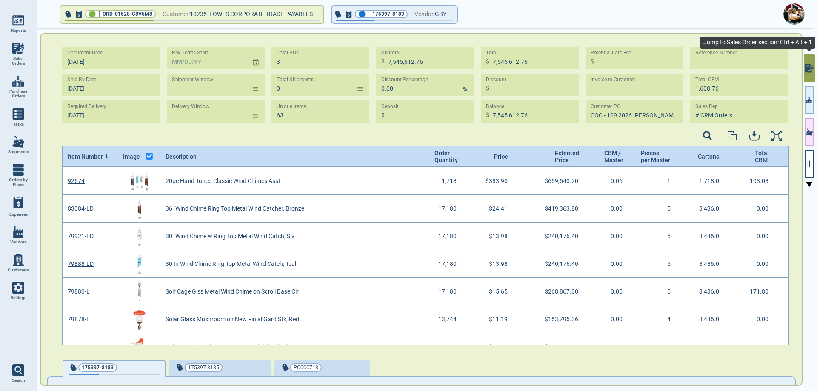
scroll to position [176, 725]
click at [21, 143] on img at bounding box center [18, 142] width 12 height 12
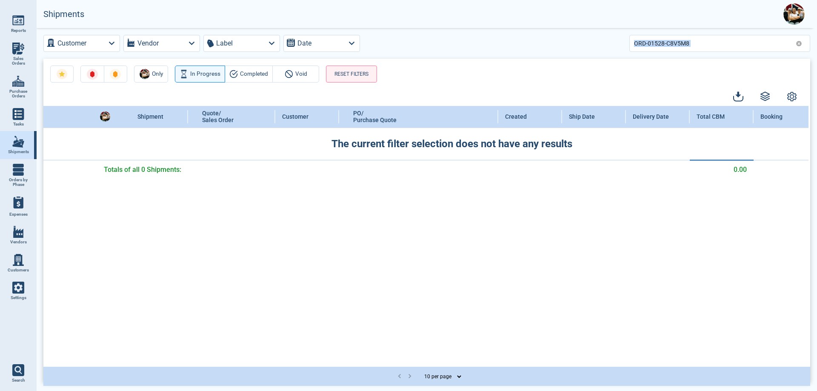
click at [801, 44] on div "ORD-01528-C8V5M8" at bounding box center [719, 43] width 181 height 17
click at [801, 44] on icon at bounding box center [799, 44] width 6 height 6
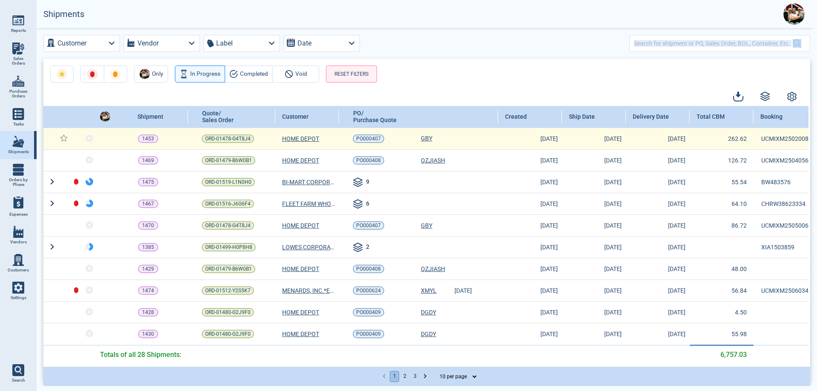
scroll to position [3, 0]
click at [215, 136] on span "ORD-01478-G4T8J4" at bounding box center [228, 138] width 46 height 9
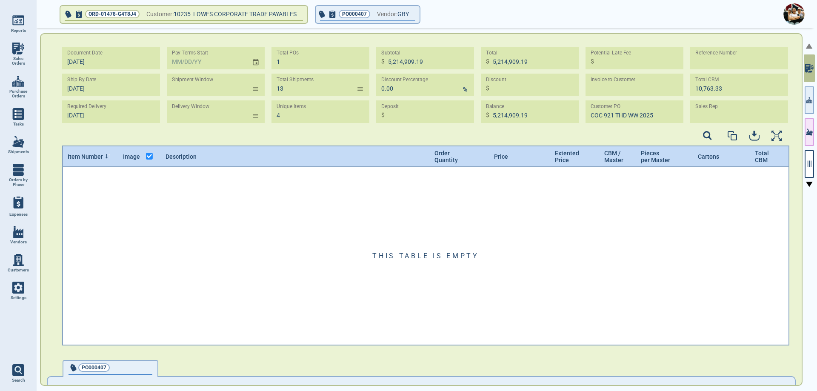
type input "[DATE] - [DATE]"
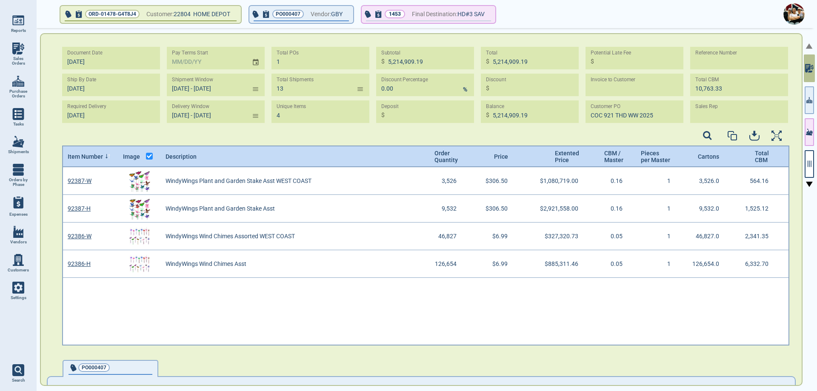
scroll to position [176, 725]
click at [808, 137] on button "button" at bounding box center [809, 132] width 9 height 28
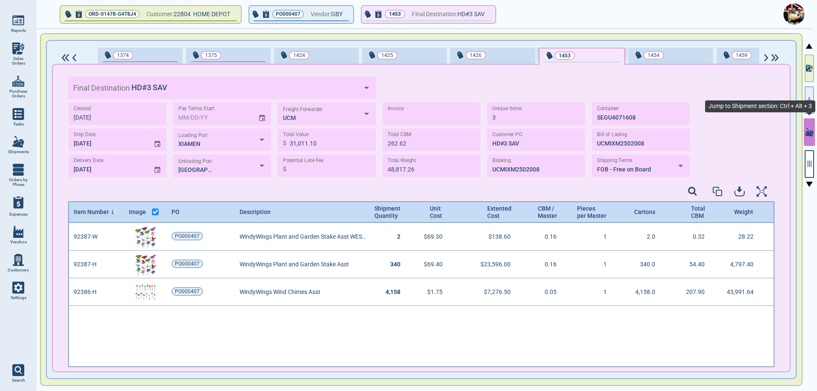
scroll to position [142, 704]
drag, startPoint x: 661, startPoint y: 144, endPoint x: 588, endPoint y: 143, distance: 72.4
click at [588, 143] on div "Created [DATE] Ship Date [DATE] Delivery Date [DATE] Pay Terms Start Loading Po…" at bounding box center [379, 140] width 622 height 74
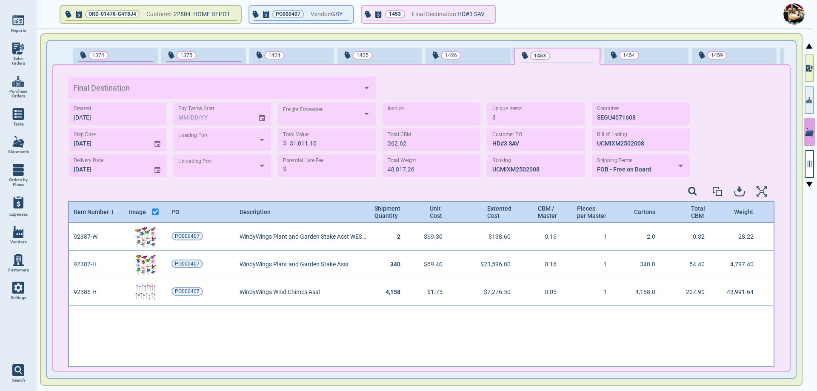
type input "HD#3 SAV"
type input "XIAMEN"
type input "[GEOGRAPHIC_DATA],[GEOGRAPHIC_DATA]"
type input "UCM"
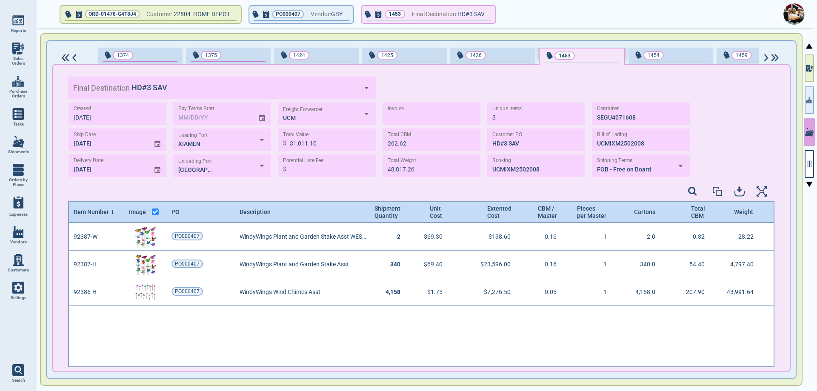
click at [16, 142] on img at bounding box center [18, 142] width 12 height 12
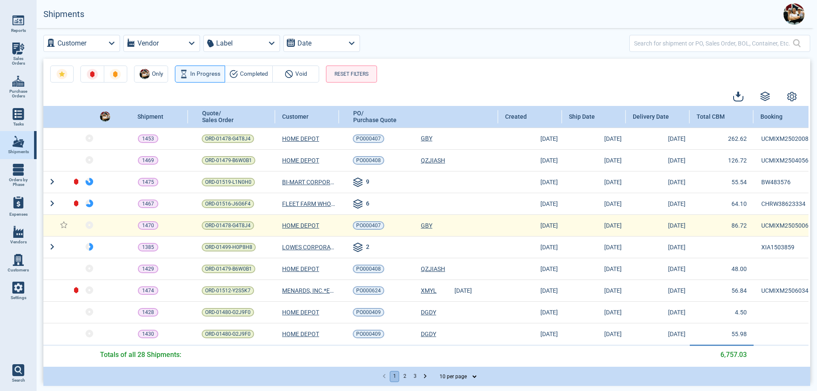
scroll to position [3, 0]
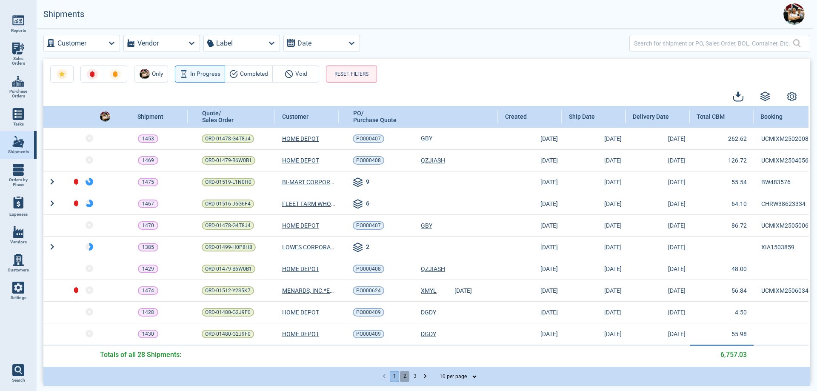
click at [404, 376] on button "2" at bounding box center [404, 376] width 9 height 11
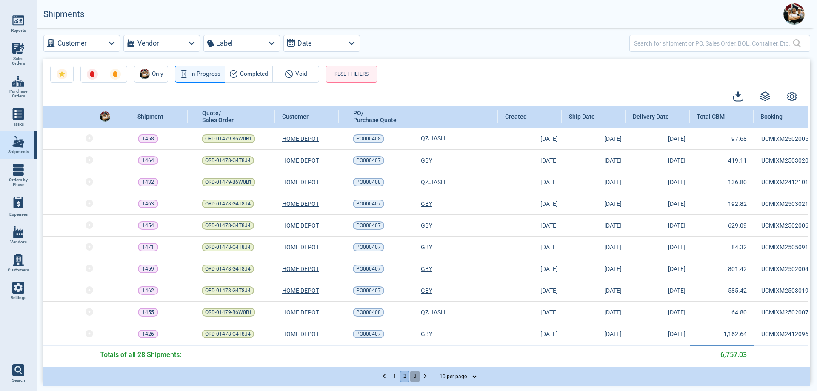
click at [418, 374] on button "3" at bounding box center [414, 376] width 9 height 11
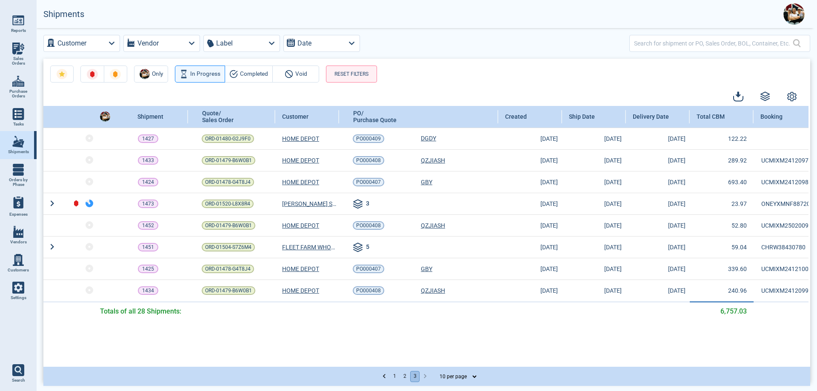
scroll to position [0, 0]
click at [204, 73] on span "In Progress" at bounding box center [205, 74] width 30 height 10
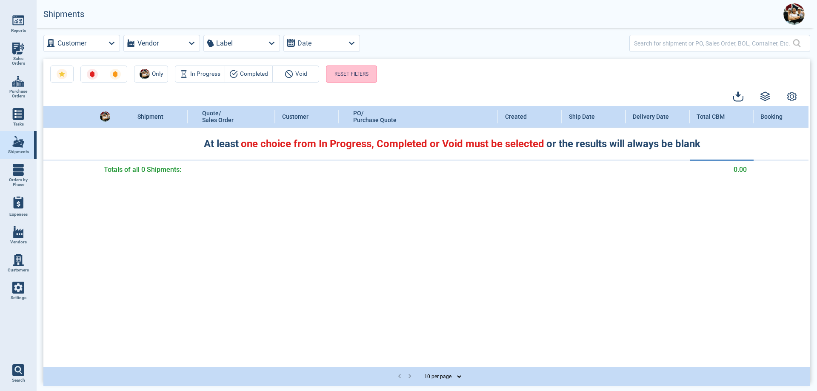
click at [361, 78] on button "RESET FILTERS" at bounding box center [351, 74] width 51 height 17
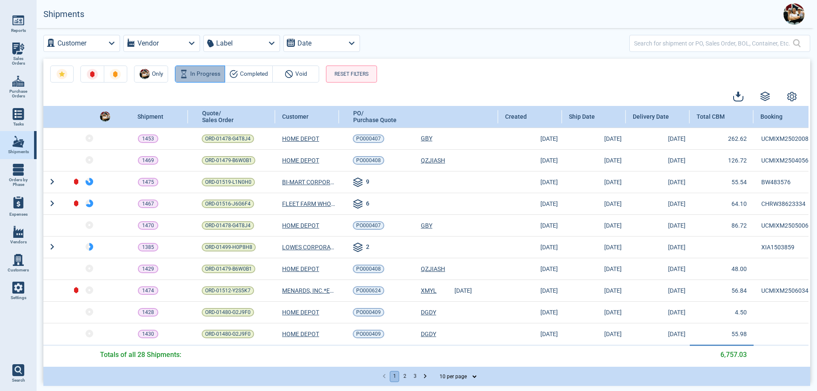
click at [204, 77] on span "In Progress" at bounding box center [205, 74] width 30 height 10
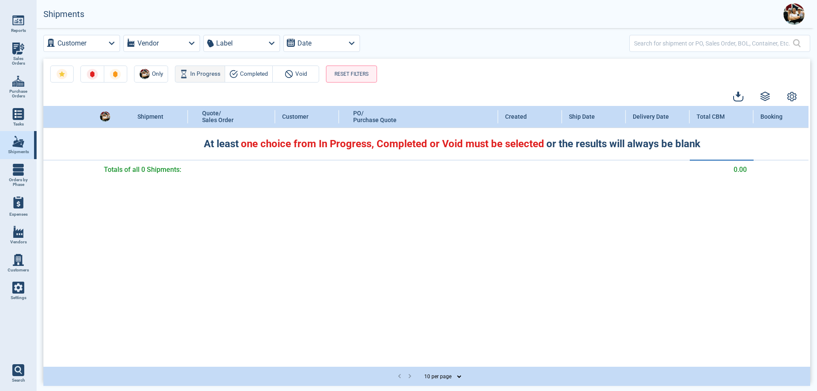
click at [205, 76] on span "In Progress" at bounding box center [205, 74] width 30 height 10
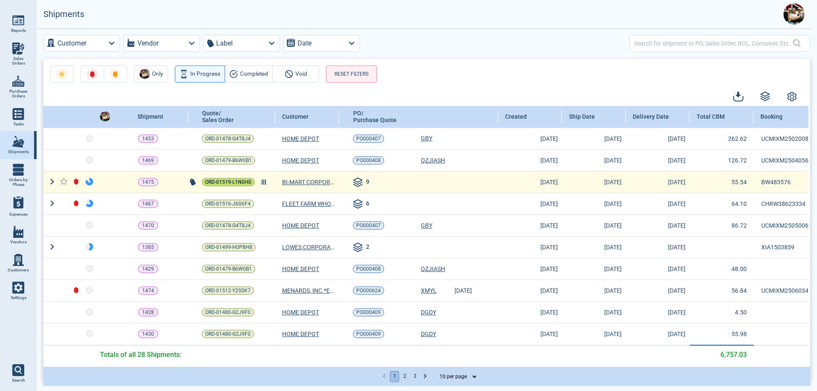
click at [235, 183] on span "ORD-01519-L1N0H0" at bounding box center [228, 182] width 46 height 9
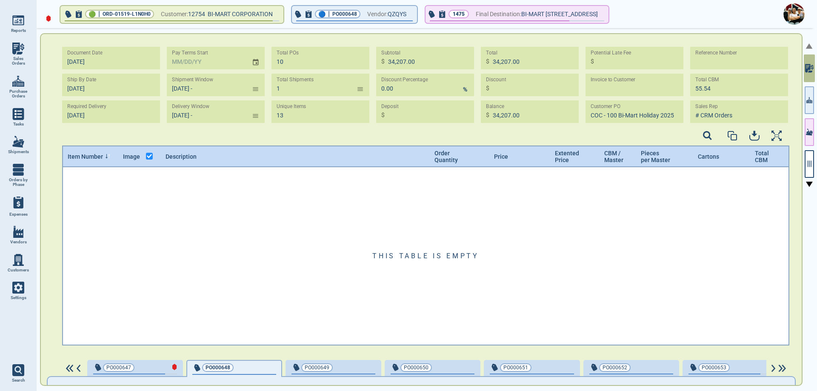
type input "[DATE] -"
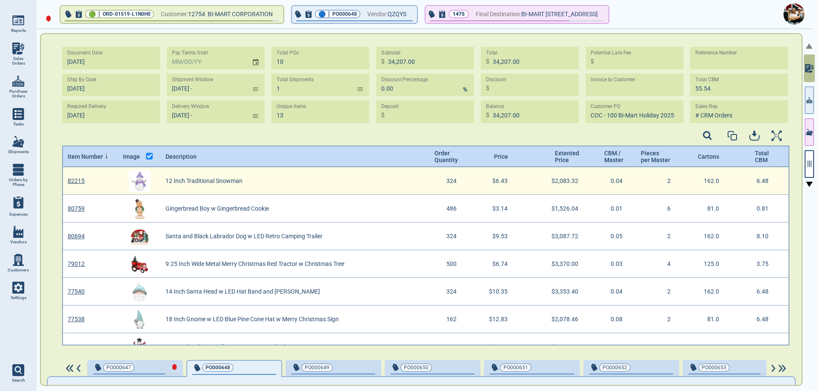
scroll to position [3, 3]
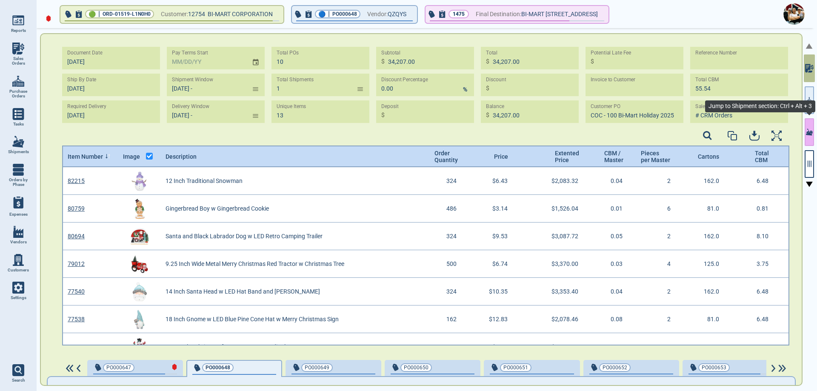
click at [811, 134] on icon "button" at bounding box center [809, 132] width 7 height 9
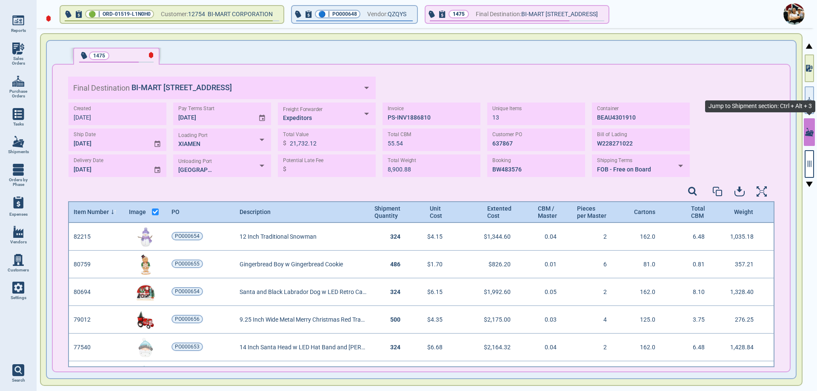
scroll to position [142, 704]
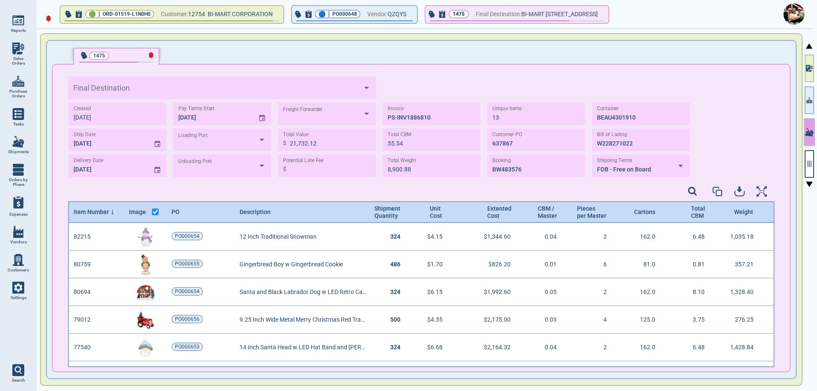
type input "BI-MART [STREET_ADDRESS]"
type input "XIAMEN"
type input "[GEOGRAPHIC_DATA]"
type input "Expeditors"
type input "BI-MART [STREET_ADDRESS]"
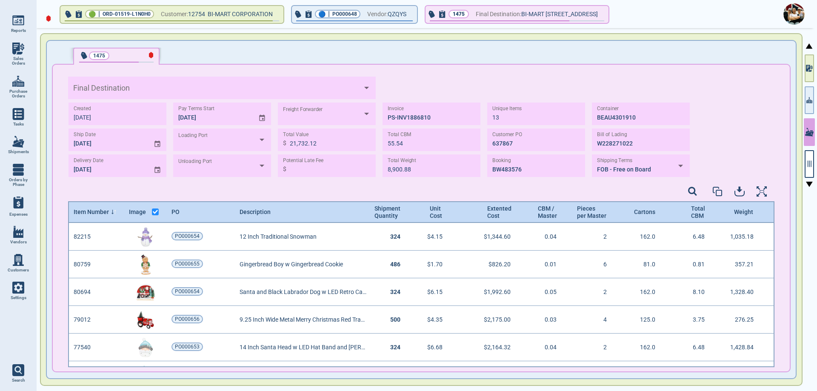
type input "XIAMEN"
type input "[GEOGRAPHIC_DATA]"
type input "Expeditors"
click at [19, 144] on img at bounding box center [18, 142] width 12 height 12
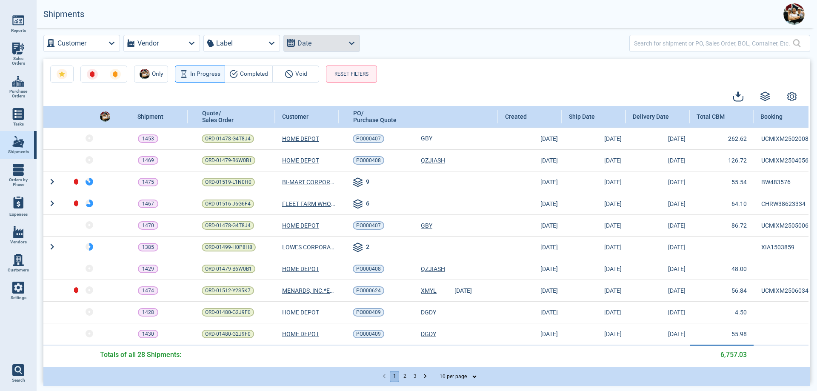
click at [316, 46] on button "Date" at bounding box center [321, 43] width 77 height 17
click at [294, 96] on Date "radio" at bounding box center [293, 96] width 14 height 14
select select "8"
select select "2025"
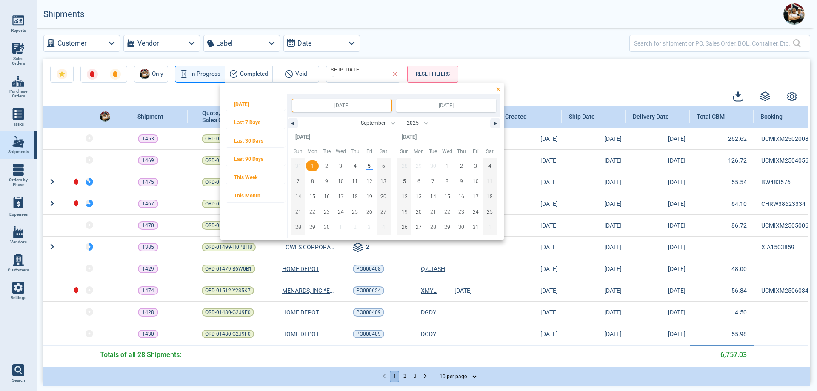
click at [313, 168] on span "1" at bounding box center [312, 165] width 3 height 15
type input "[DATE]"
click at [494, 124] on button "button" at bounding box center [495, 123] width 10 height 10
select select "9"
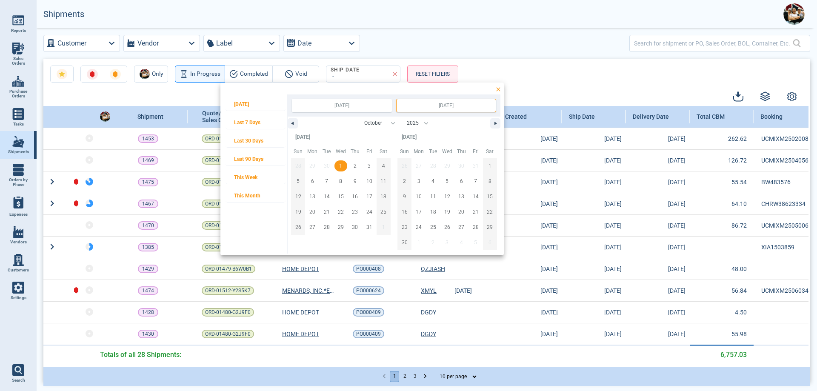
click at [343, 166] on span "1" at bounding box center [341, 165] width 14 height 11
type input "[DATE]"
select select "8"
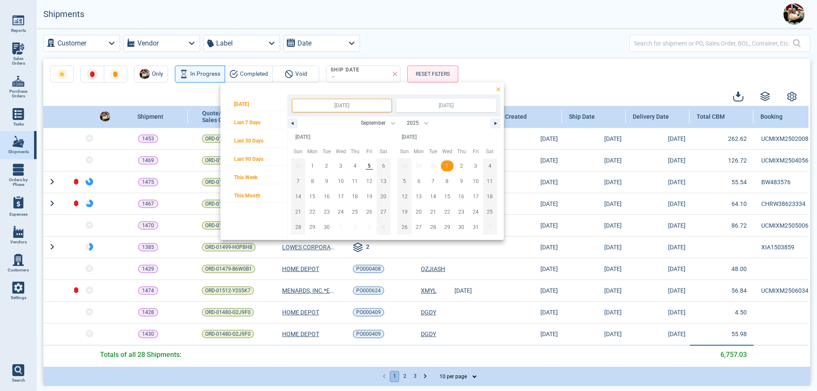
click at [444, 165] on span "1" at bounding box center [447, 165] width 14 height 11
type input "[DATE]"
select select "9"
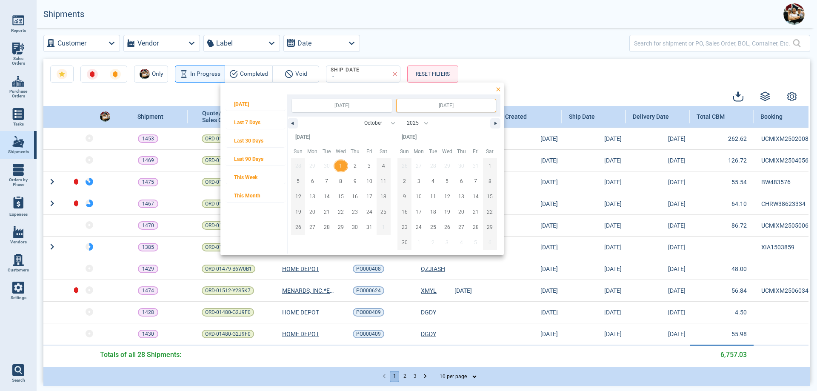
click at [339, 166] on span "1" at bounding box center [340, 165] width 3 height 15
click at [487, 166] on span "1" at bounding box center [490, 165] width 14 height 11
type input "[DATE]"
click at [292, 123] on icon "button" at bounding box center [291, 123] width 4 height 3
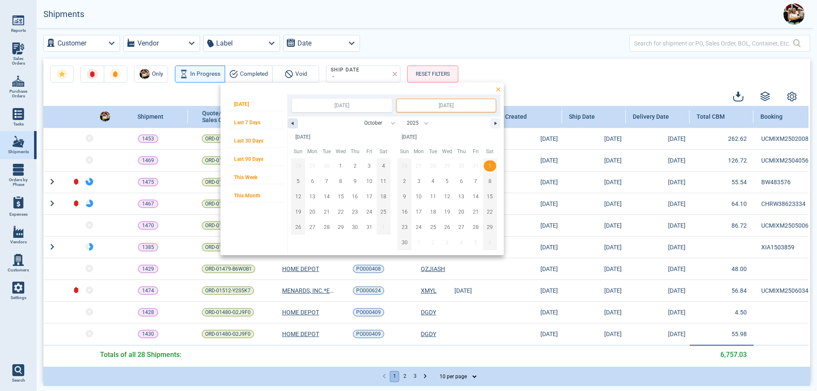
click at [294, 123] on button "button" at bounding box center [293, 123] width 10 height 10
select select "8"
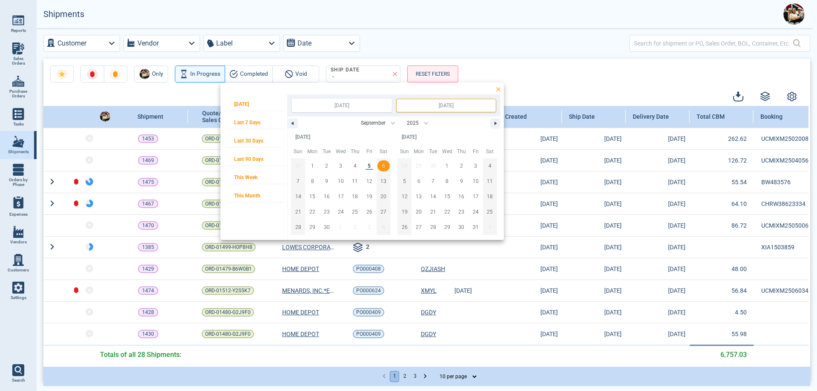
click at [380, 169] on span "6" at bounding box center [384, 165] width 14 height 11
type input "[DATE]"
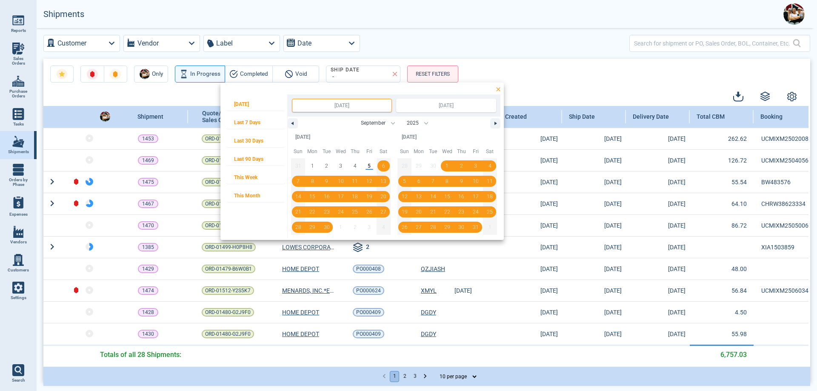
click at [362, 106] on input "[DATE]" at bounding box center [341, 105] width 99 height 13
click at [374, 78] on div at bounding box center [408, 195] width 817 height 391
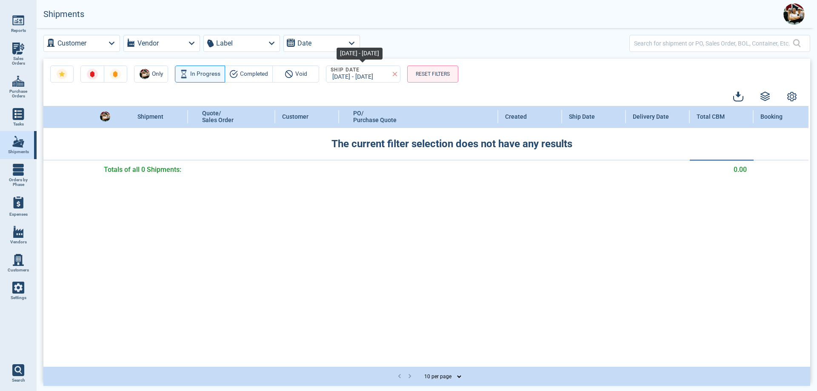
click at [394, 74] on icon at bounding box center [395, 74] width 5 height 5
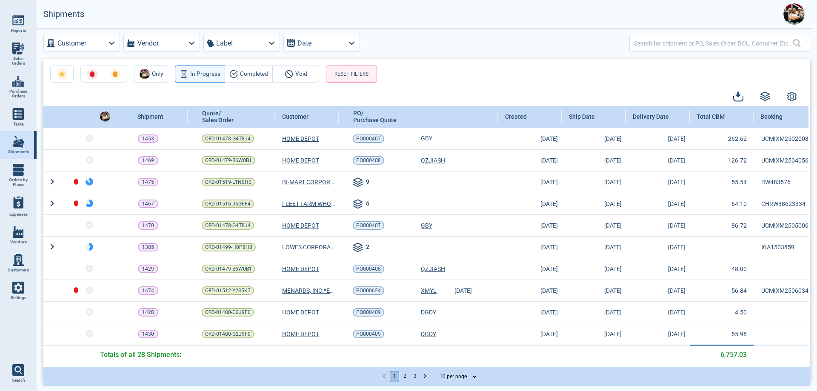
click at [337, 45] on button "Date" at bounding box center [321, 43] width 77 height 17
click at [339, 45] on button "Date" at bounding box center [321, 43] width 77 height 17
click at [321, 96] on label "Ship Date" at bounding box center [312, 96] width 25 height 9
select select "8"
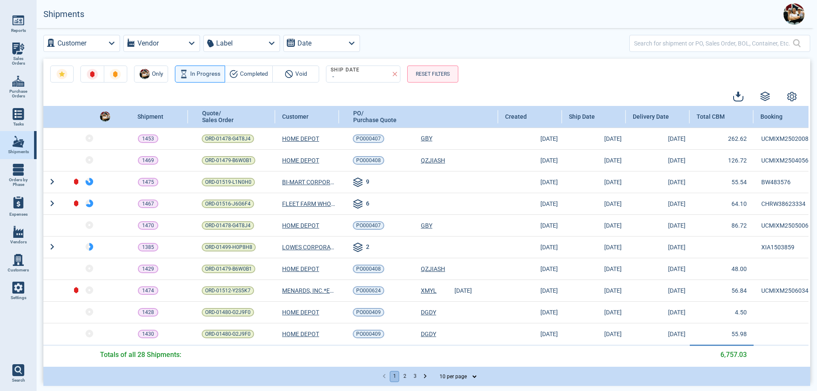
select select "2025"
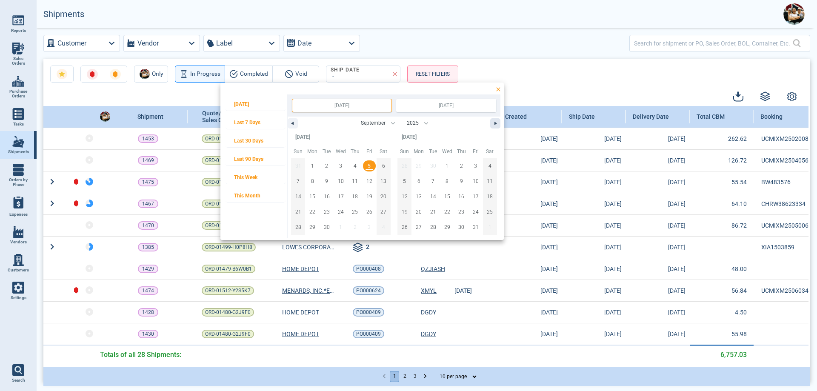
click at [497, 124] on icon "button" at bounding box center [497, 123] width 4 height 3
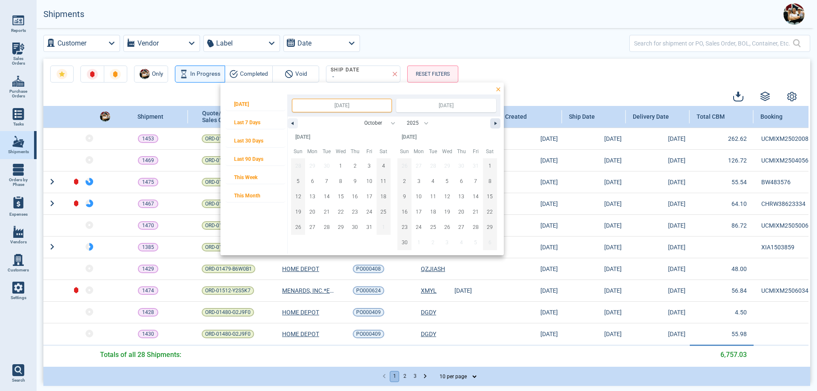
click at [497, 124] on icon "button" at bounding box center [497, 123] width 4 height 3
select select "10"
click at [257, 160] on span "Last 90 Days" at bounding box center [256, 159] width 60 height 16
type input "[DATE]"
select select "5"
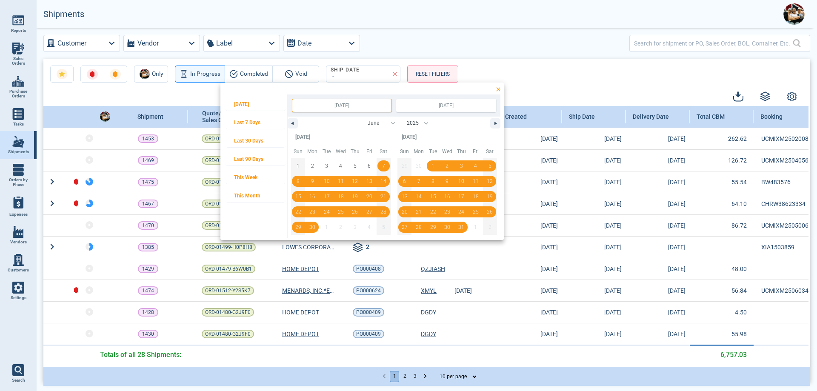
click at [356, 74] on div at bounding box center [408, 195] width 817 height 391
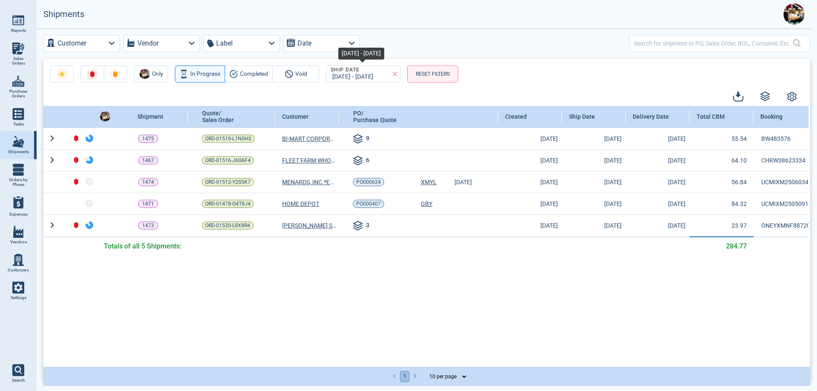
click at [395, 75] on icon at bounding box center [395, 74] width 5 height 5
click at [395, 75] on div "Only In Progress Completed Void Ship Date [DATE] - [DATE] RESET FILTERS" at bounding box center [426, 71] width 767 height 24
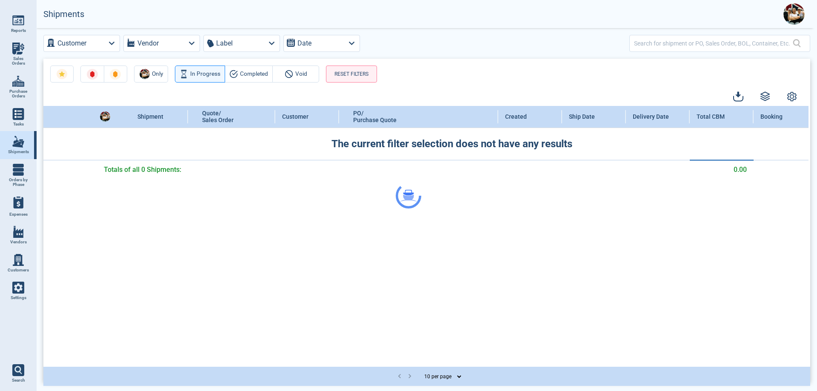
click at [328, 45] on div at bounding box center [408, 195] width 817 height 391
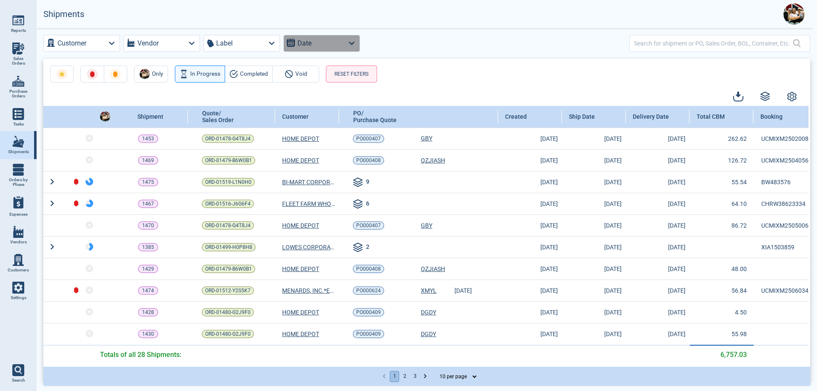
click at [302, 42] on label "Date" at bounding box center [304, 43] width 14 height 12
click at [306, 92] on label "Ship Date" at bounding box center [312, 96] width 25 height 9
select select "8"
select select "2025"
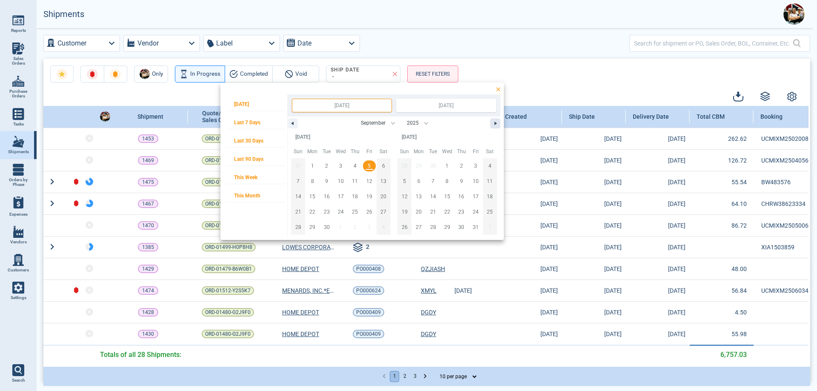
click at [500, 124] on button "button" at bounding box center [495, 123] width 10 height 10
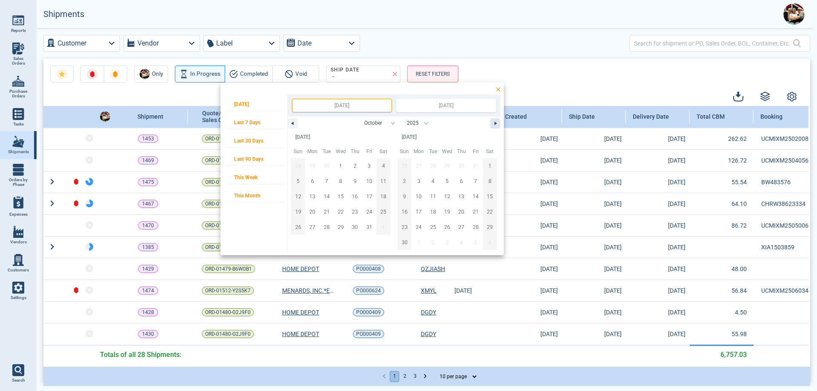
click at [500, 124] on button "button" at bounding box center [495, 123] width 10 height 10
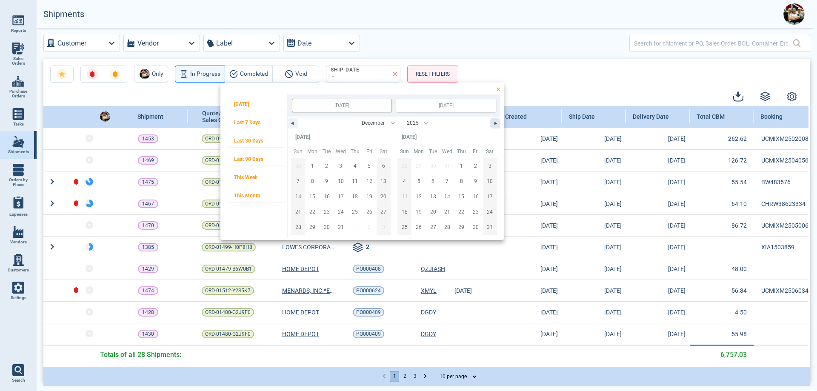
click at [500, 124] on button "button" at bounding box center [495, 123] width 10 height 10
select select "1"
select select "2026"
click at [500, 124] on button "button" at bounding box center [495, 123] width 10 height 10
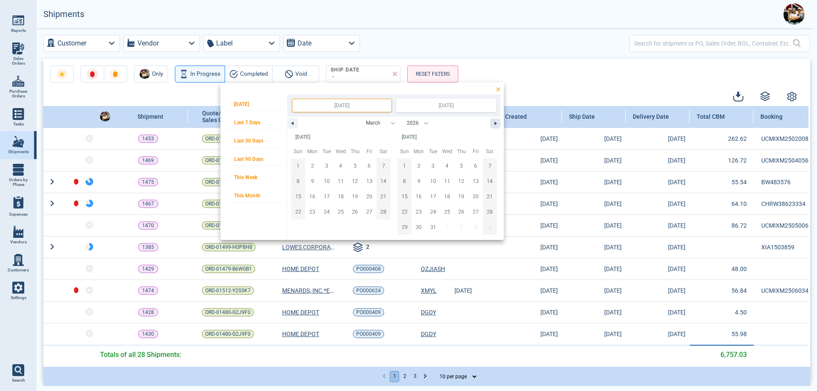
click at [500, 124] on button "button" at bounding box center [495, 123] width 10 height 10
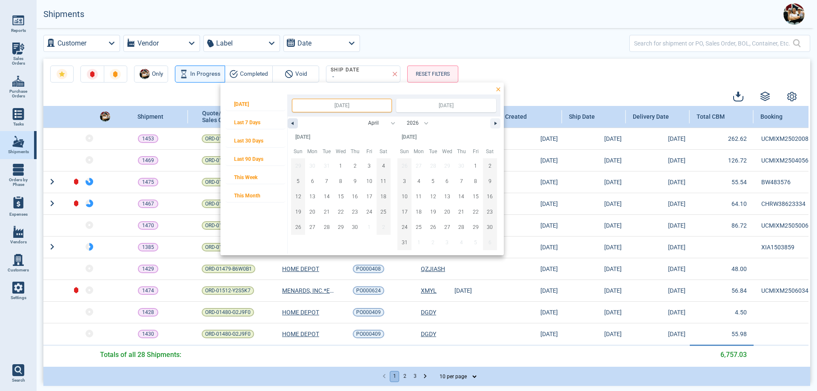
click at [294, 123] on button "button" at bounding box center [293, 123] width 10 height 10
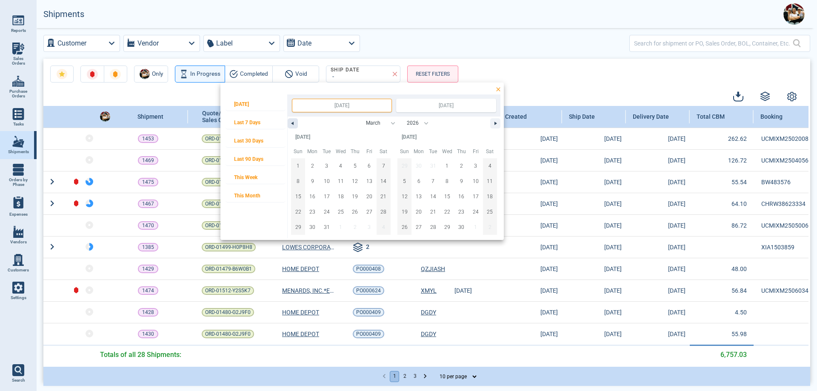
click at [294, 123] on button "button" at bounding box center [293, 123] width 10 height 10
click at [295, 123] on button "button" at bounding box center [293, 123] width 10 height 10
select select "10"
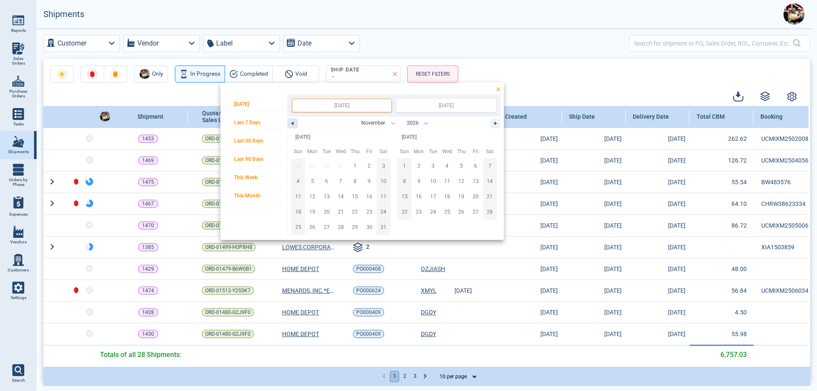
select select "2025"
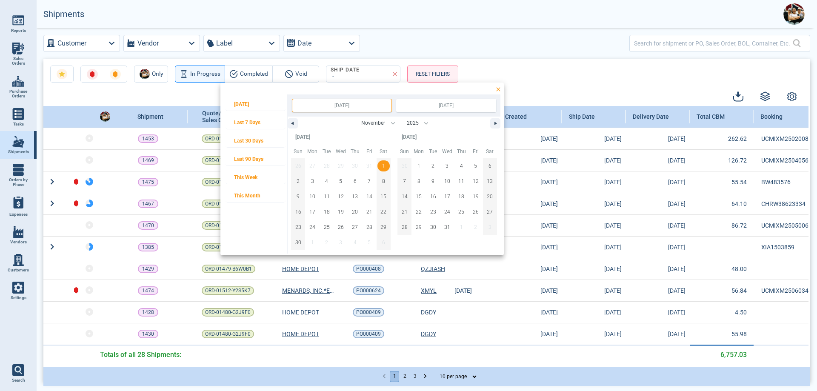
click at [384, 163] on span "1" at bounding box center [383, 165] width 3 height 15
type input "[DATE]"
click at [450, 226] on span "31" at bounding box center [447, 227] width 14 height 11
type input "[DATE]"
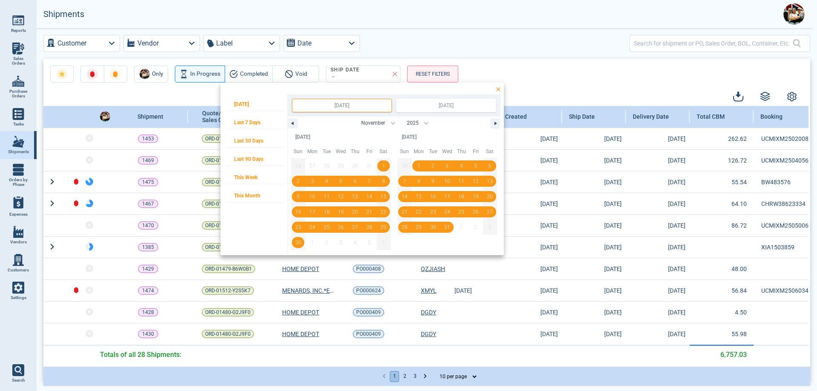
click at [368, 78] on div at bounding box center [408, 195] width 817 height 391
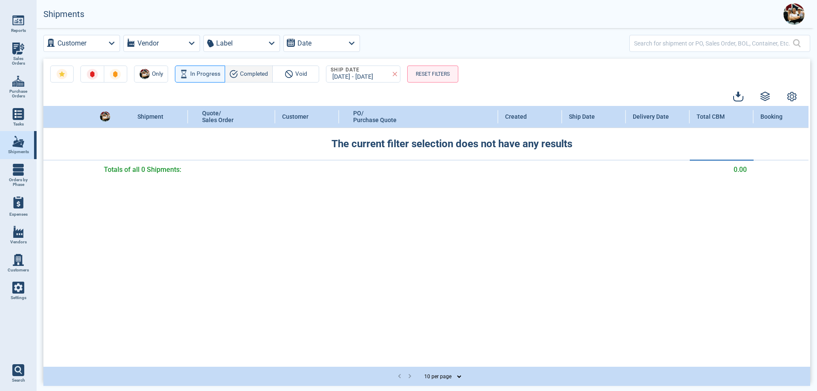
click at [256, 76] on span "Completed" at bounding box center [254, 74] width 28 height 10
click at [395, 73] on div at bounding box center [408, 195] width 817 height 391
click at [393, 73] on div at bounding box center [408, 195] width 817 height 391
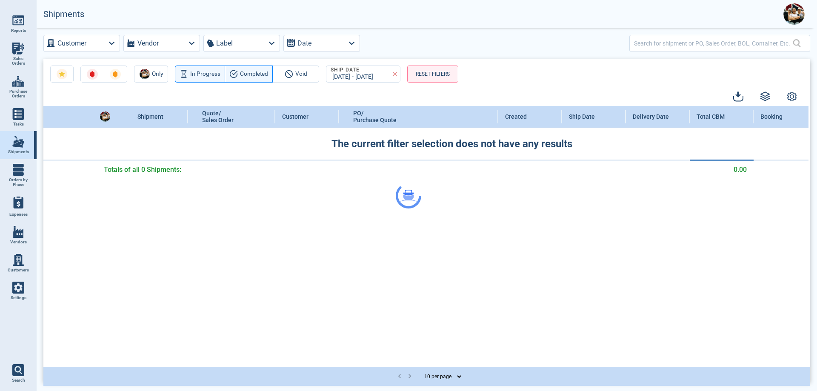
click at [394, 73] on div at bounding box center [408, 195] width 817 height 391
click at [394, 74] on div at bounding box center [408, 195] width 817 height 391
